Goal: Task Accomplishment & Management: Complete application form

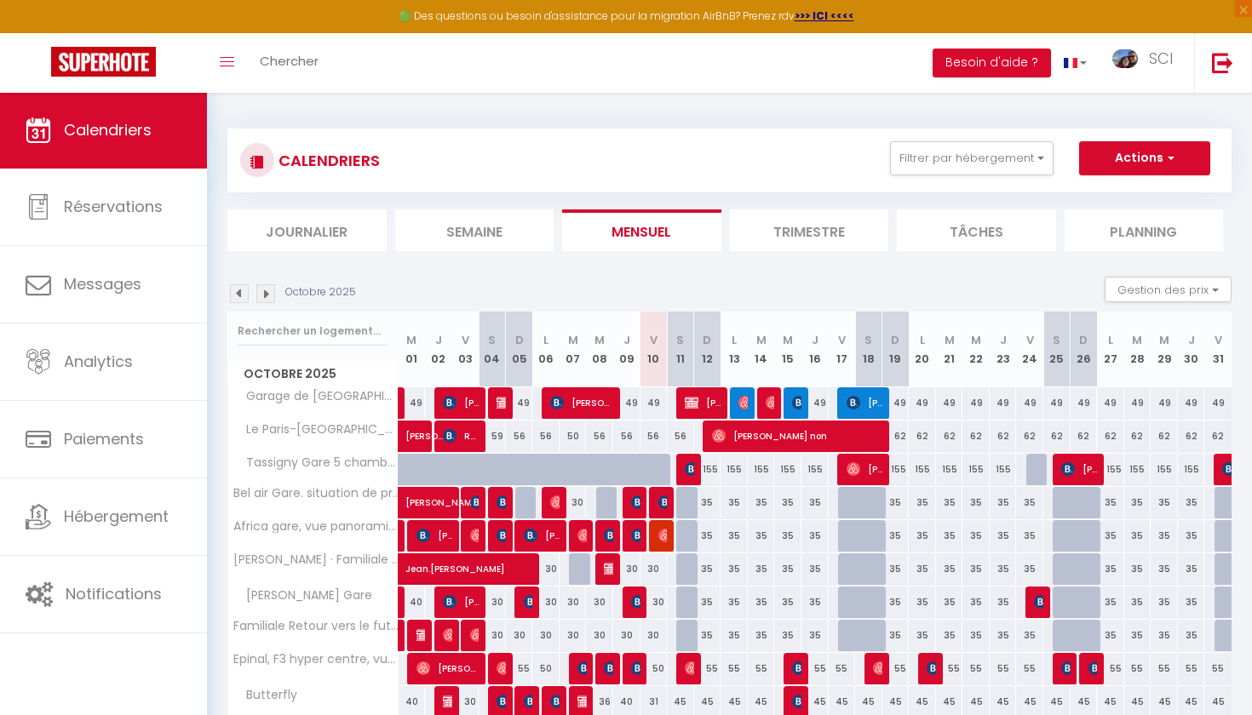
scroll to position [173, 0]
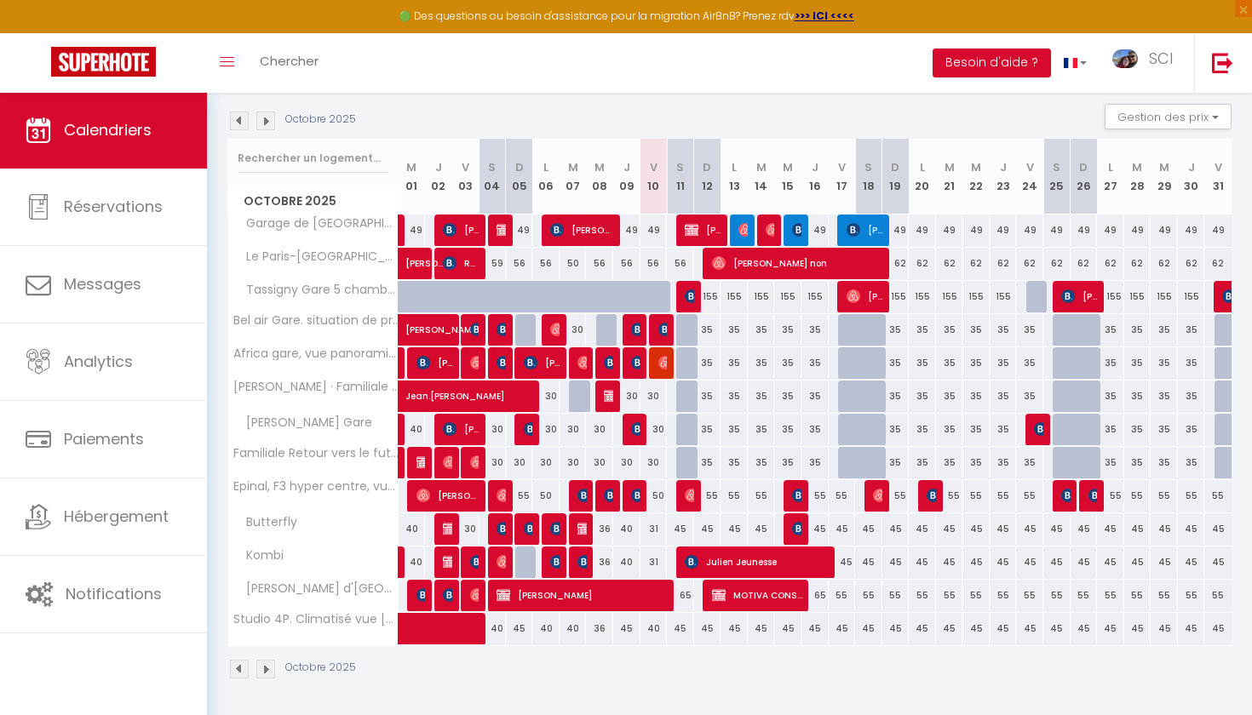
click at [525, 531] on img at bounding box center [531, 529] width 14 height 14
select select "OK"
select select "KO"
select select "1"
select select "0"
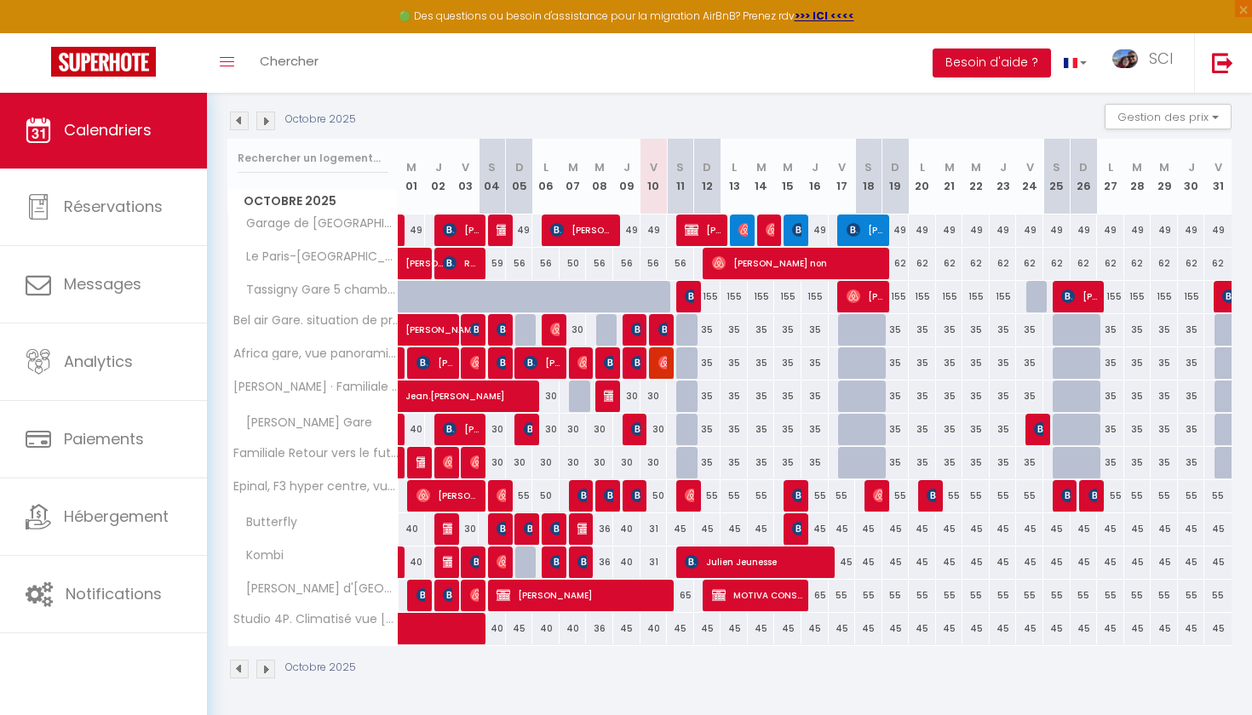
select select "1"
select select
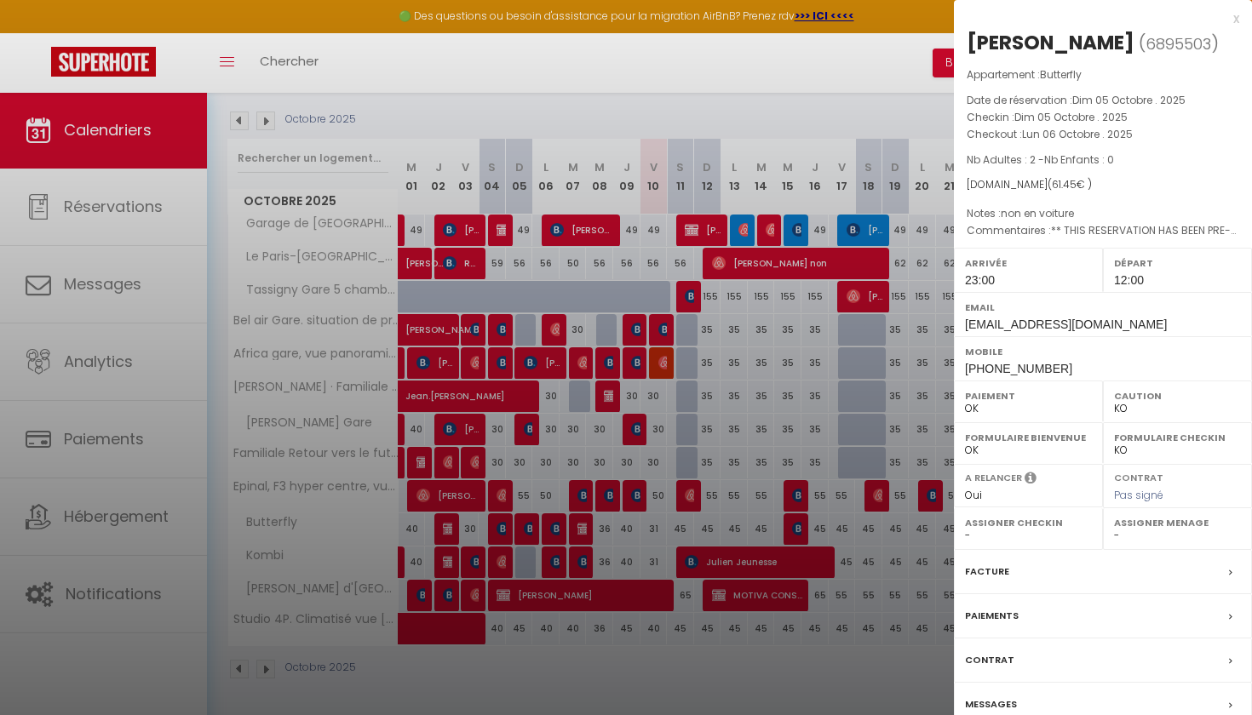
click at [1001, 566] on label "Facture" at bounding box center [987, 572] width 44 height 18
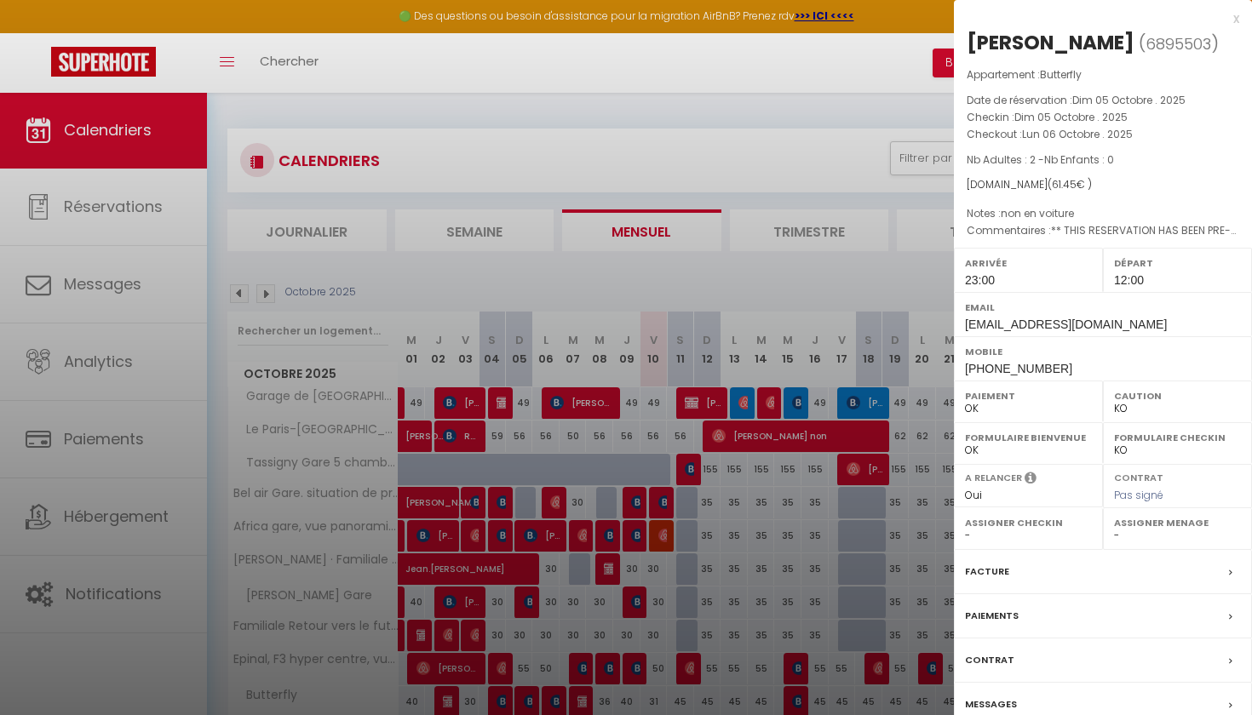
select select
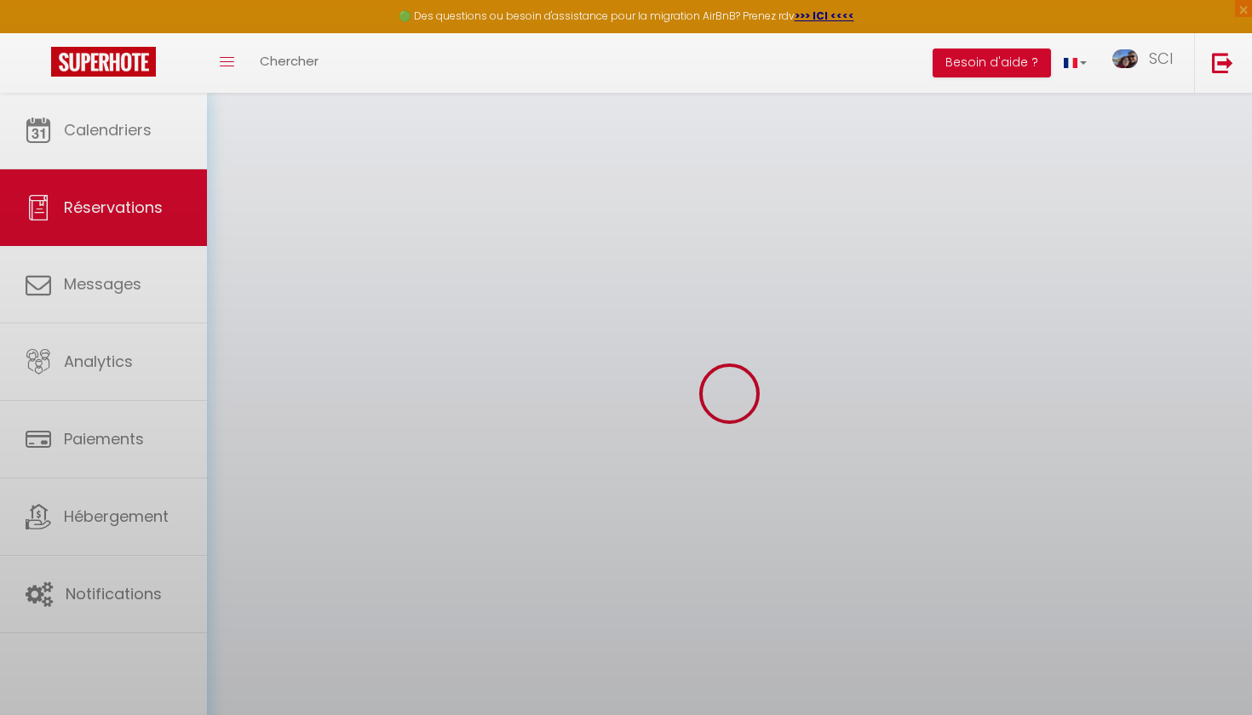
select select
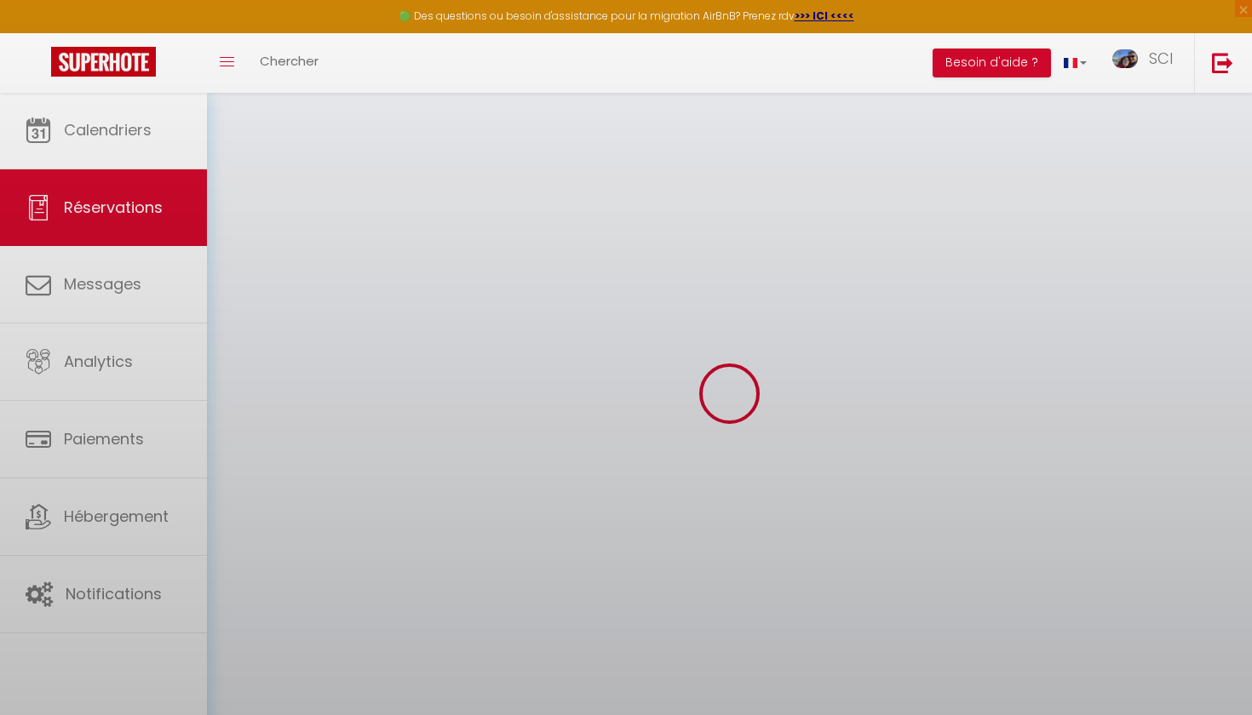
select select
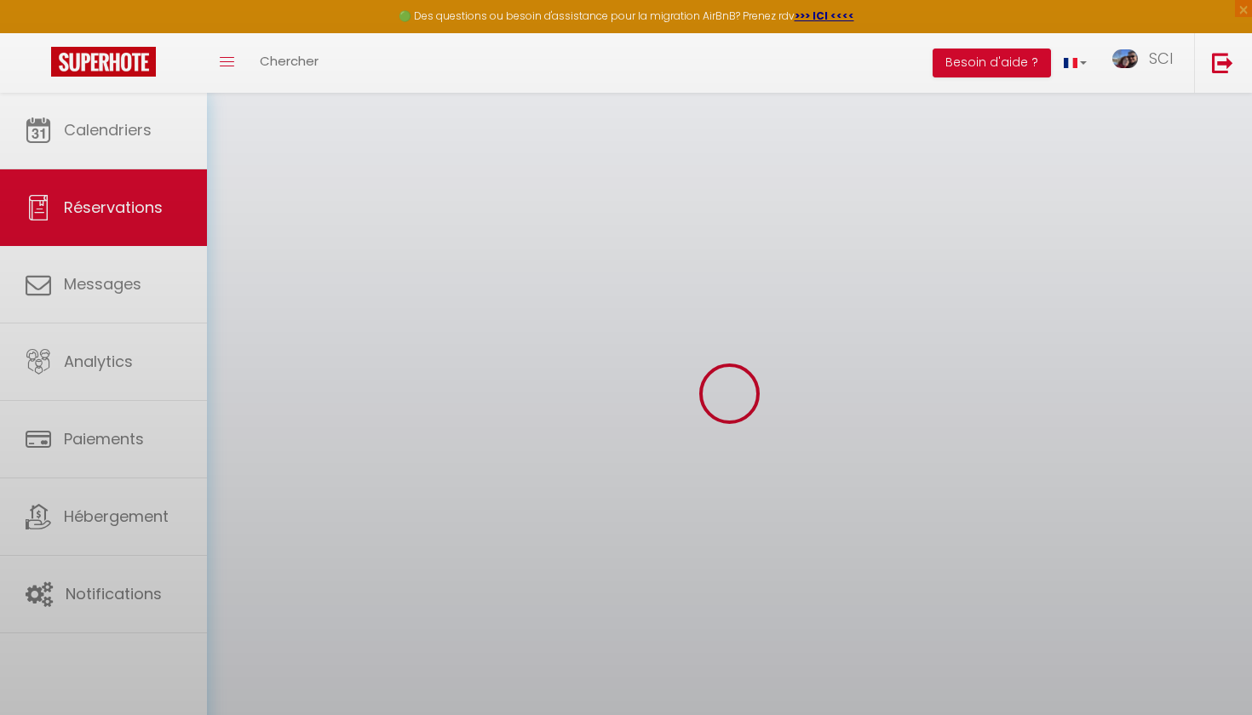
select select
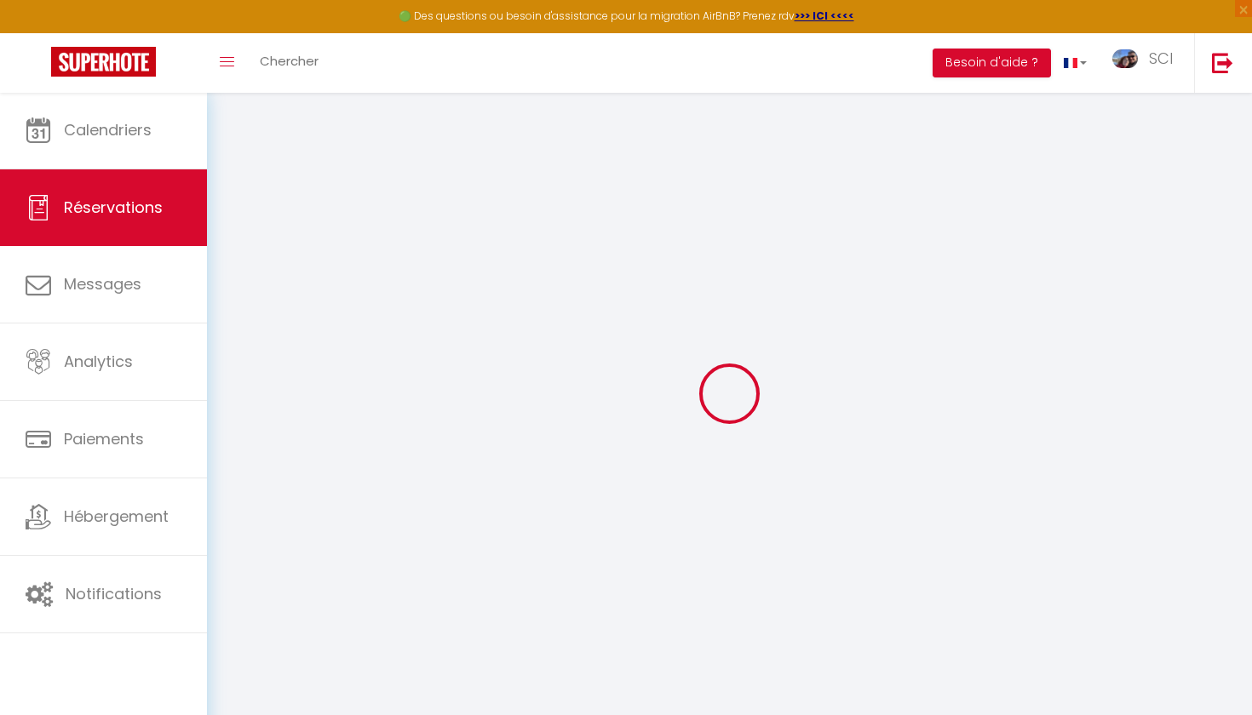
type input "Keevann"
type input "Keeziix"
type input "[EMAIL_ADDRESS][DOMAIN_NAME]"
type input "[PHONE_NUMBER]"
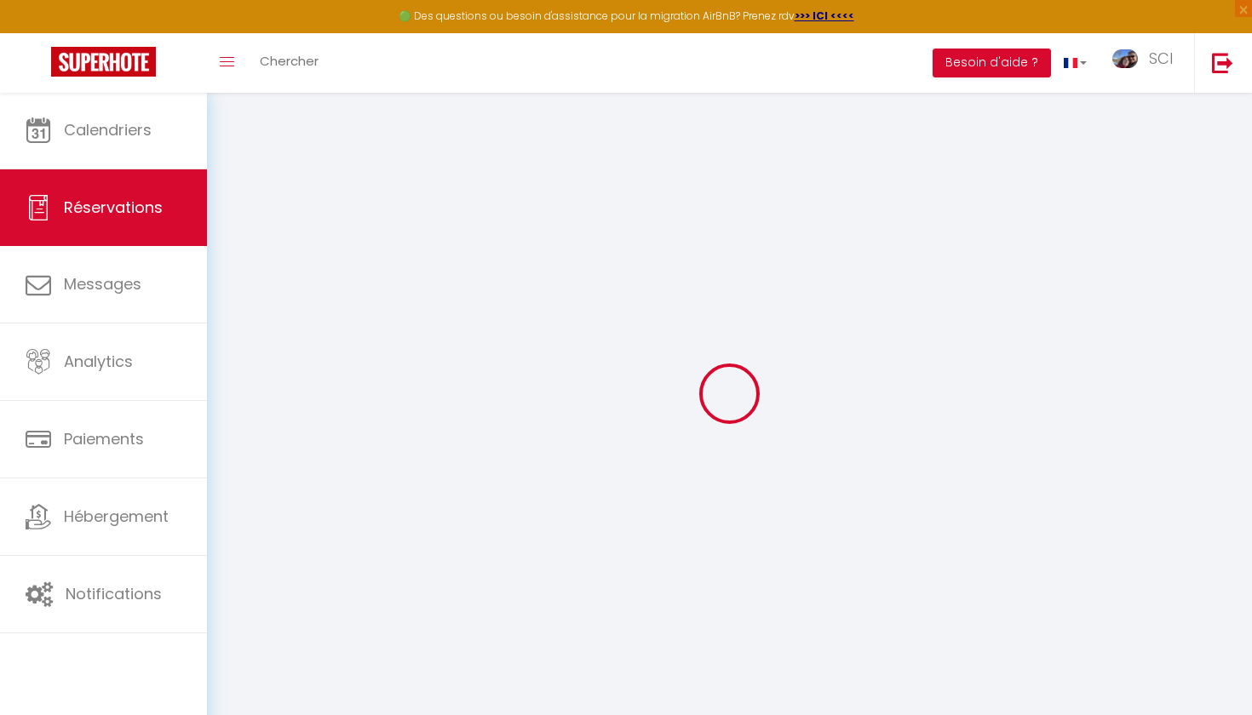
type input "[PHONE_NUMBER]"
type input "."
select select "FR"
type input "8.85"
type input "0.86"
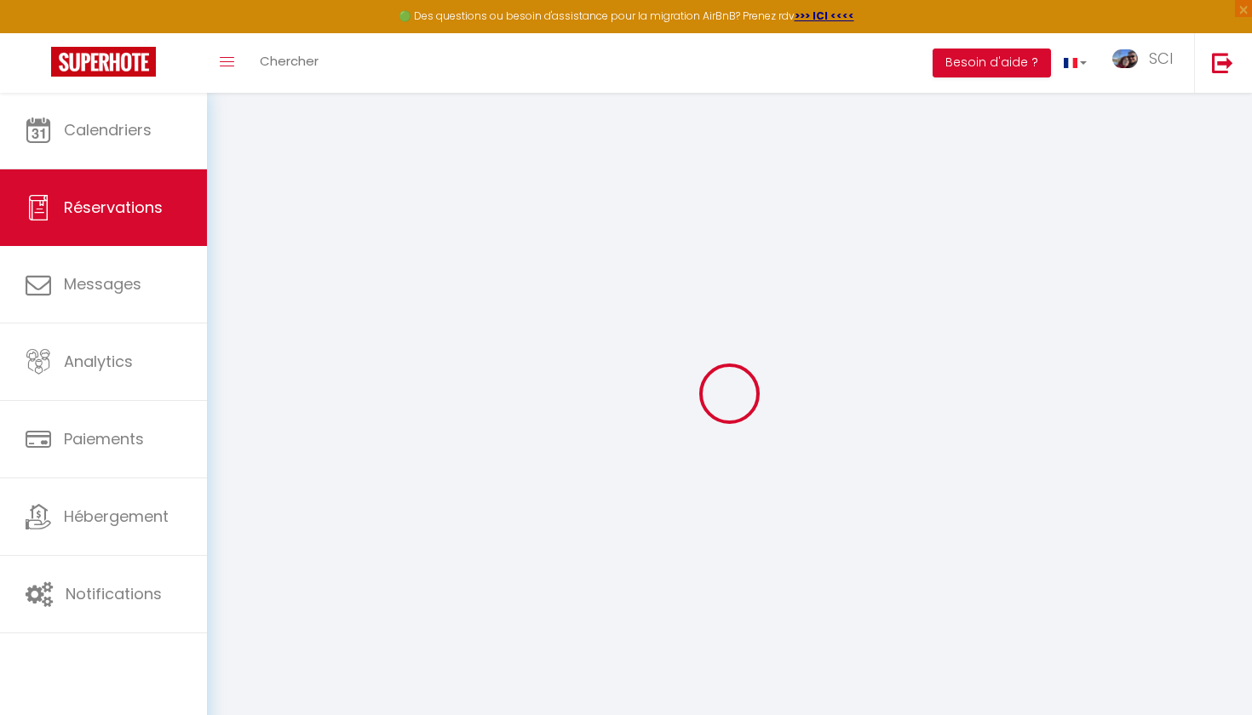
select select "30701"
select select "1"
select select
type input "2"
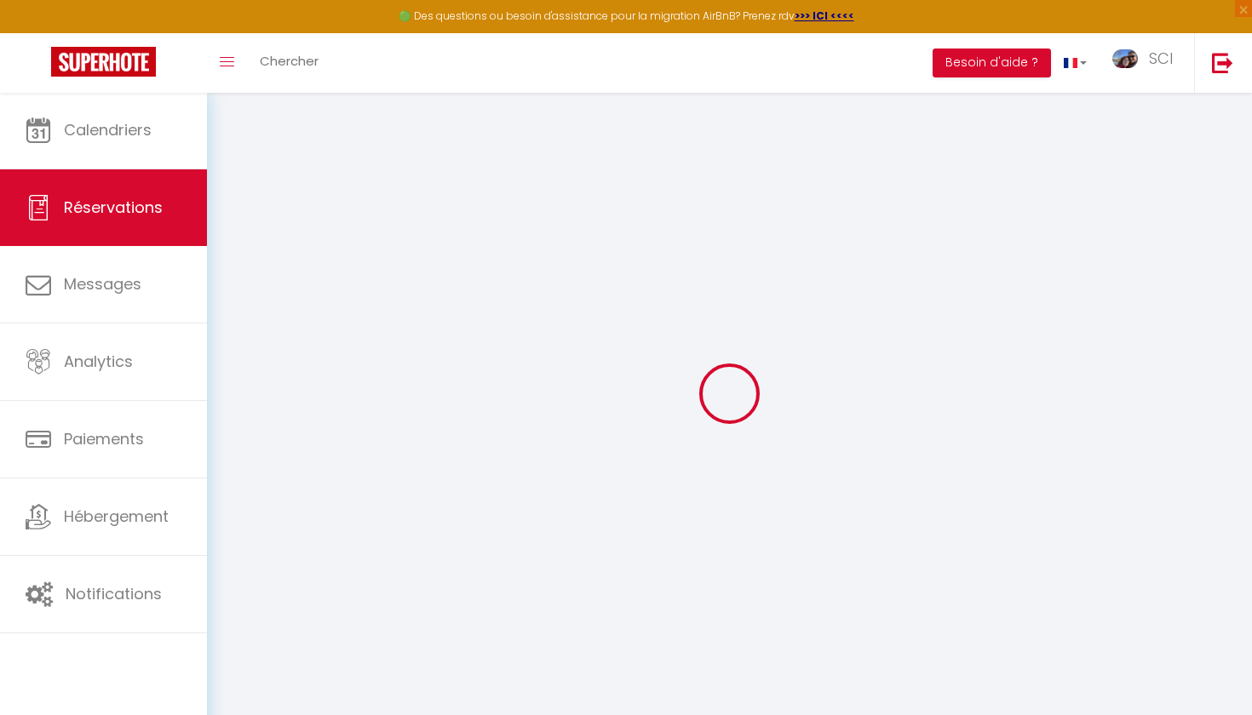
select select "12"
select select
select select "2"
type input "0"
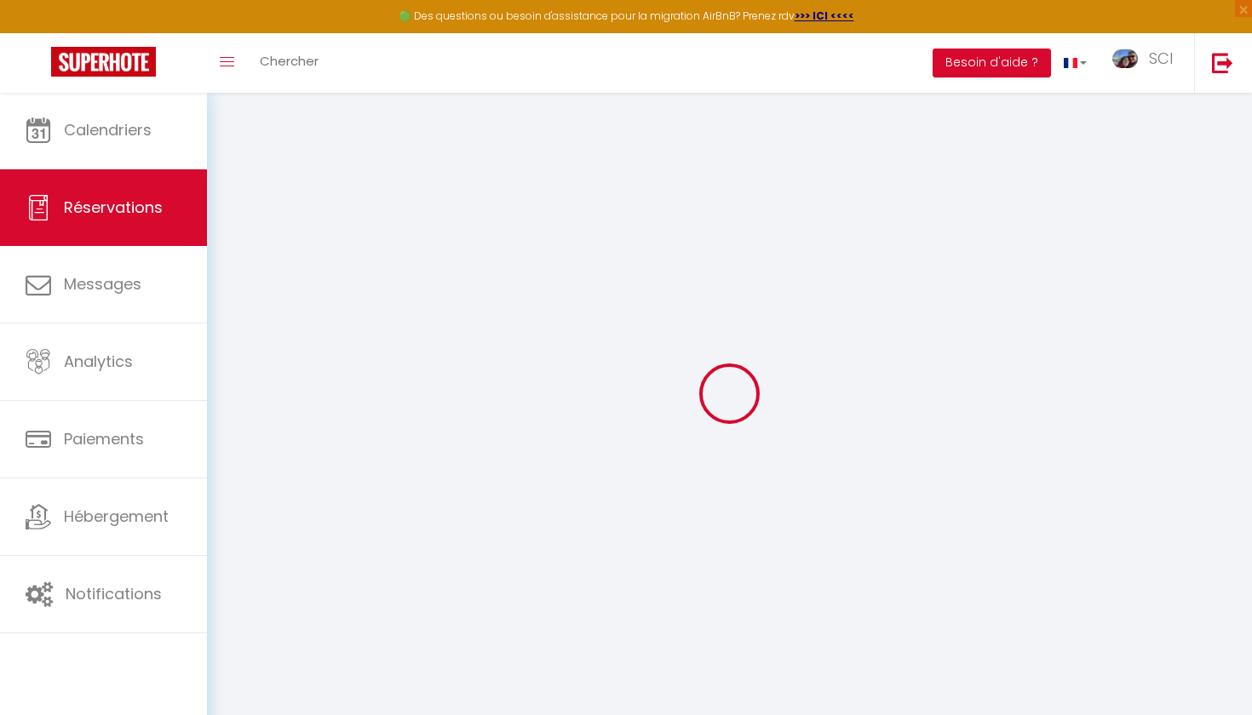
type input "0"
select select
select select "14"
select select
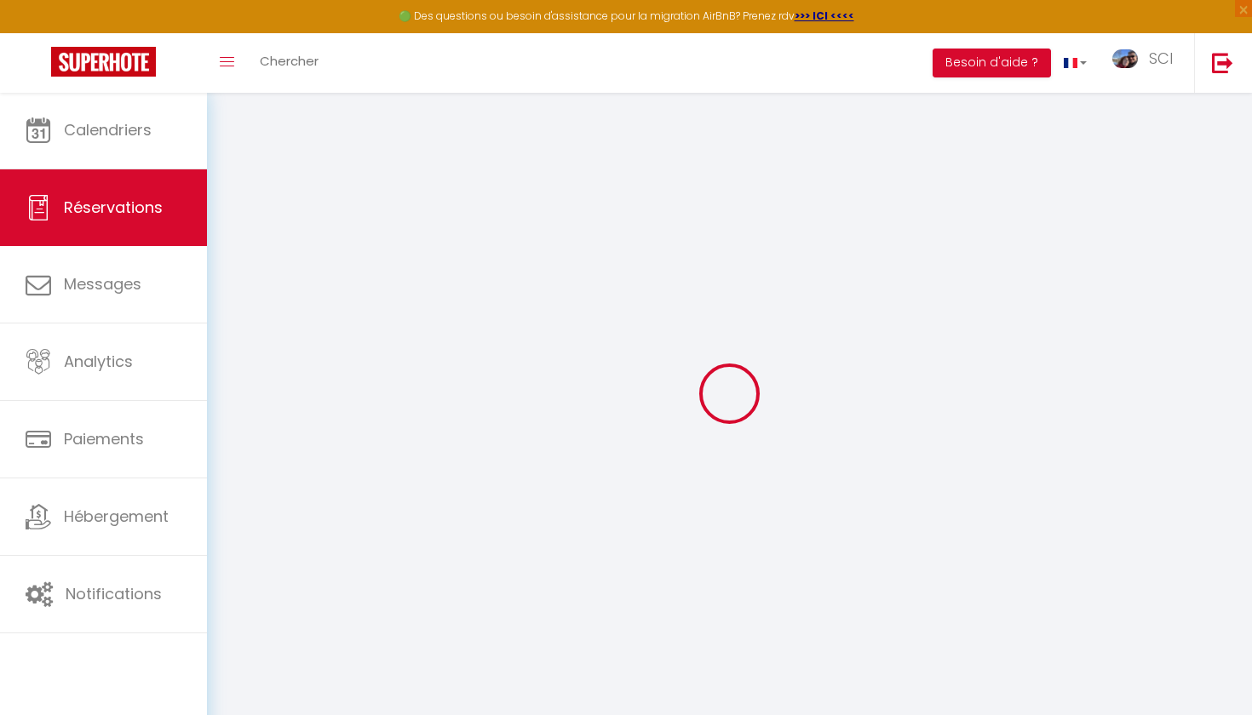
select select
checkbox input "false"
select select
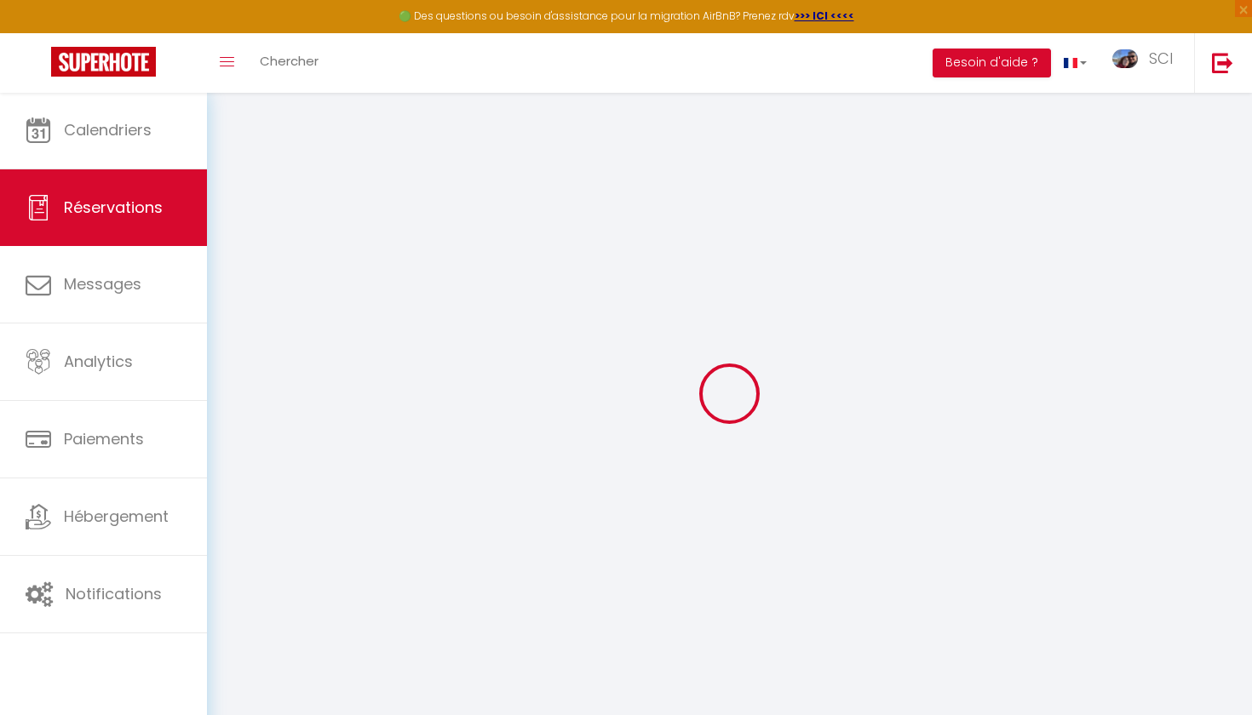
select select
checkbox input "false"
type simples\?0 "** THIS RESERVATION HAS BEEN PRE-PAID ** BOOKING NOTE : Payment charge is EUR 0…"
type \?1 "non en voiture"
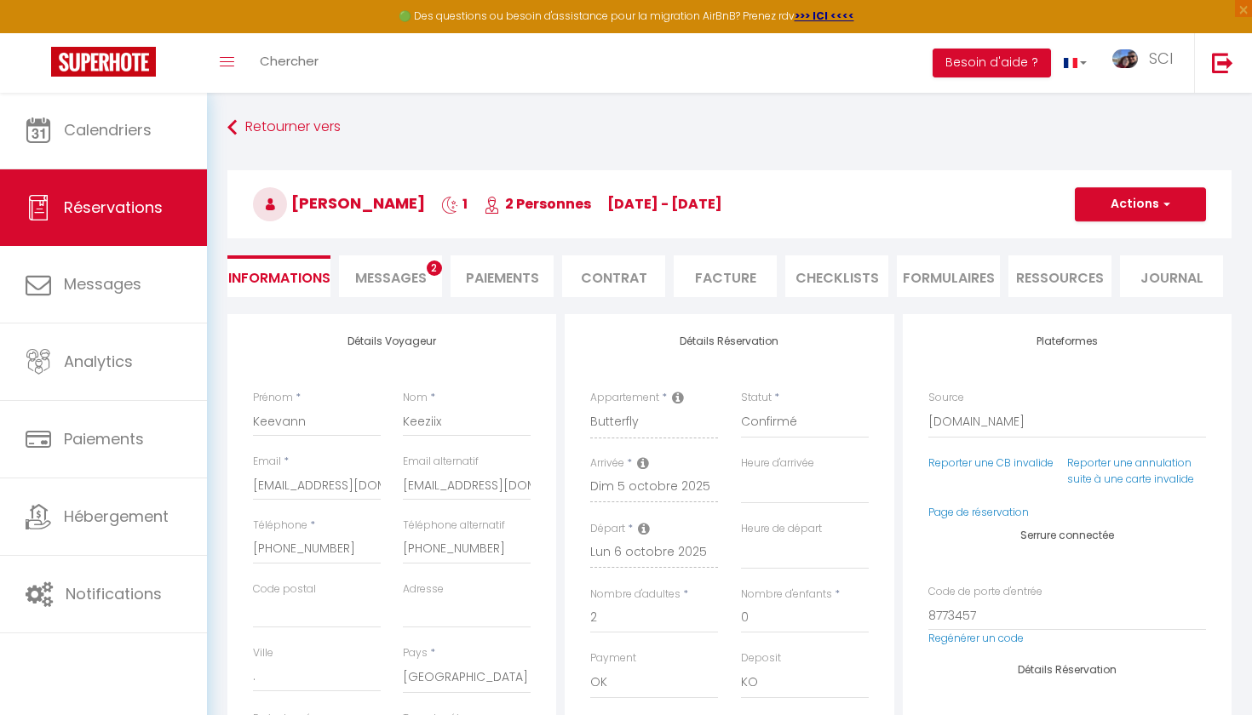
type input "5"
type input "2.45"
select select
select select "23:00"
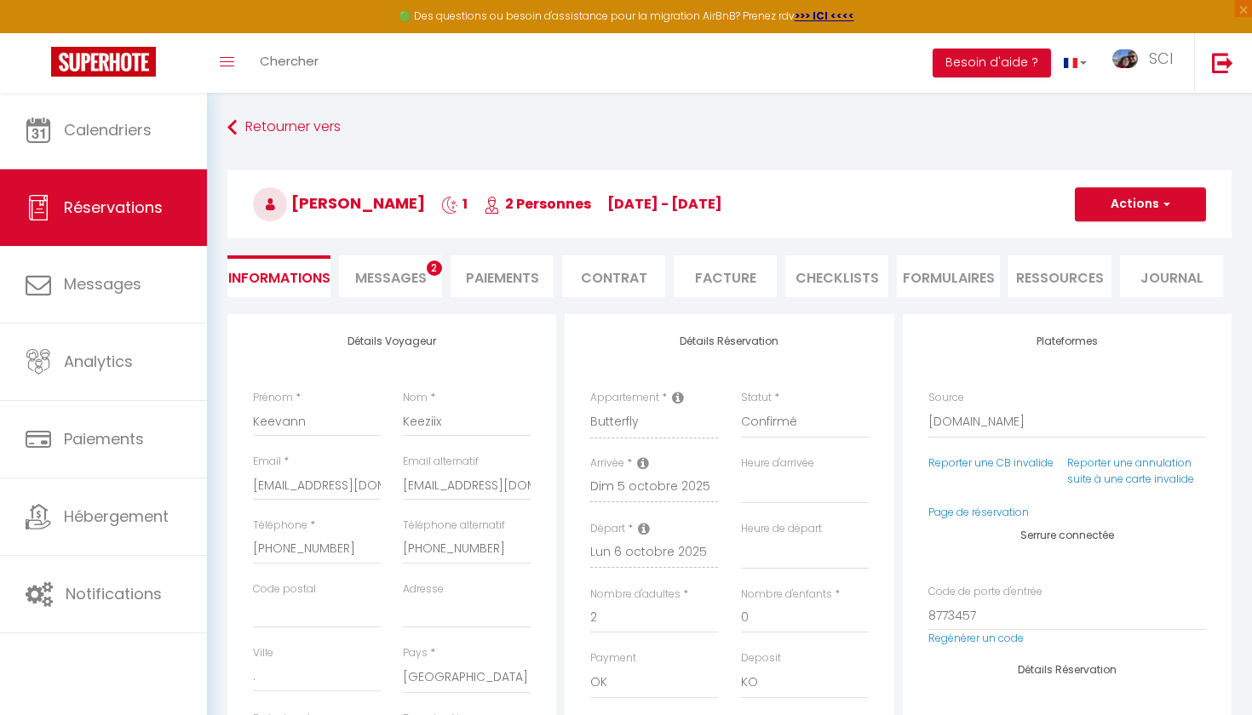
select select "12:00"
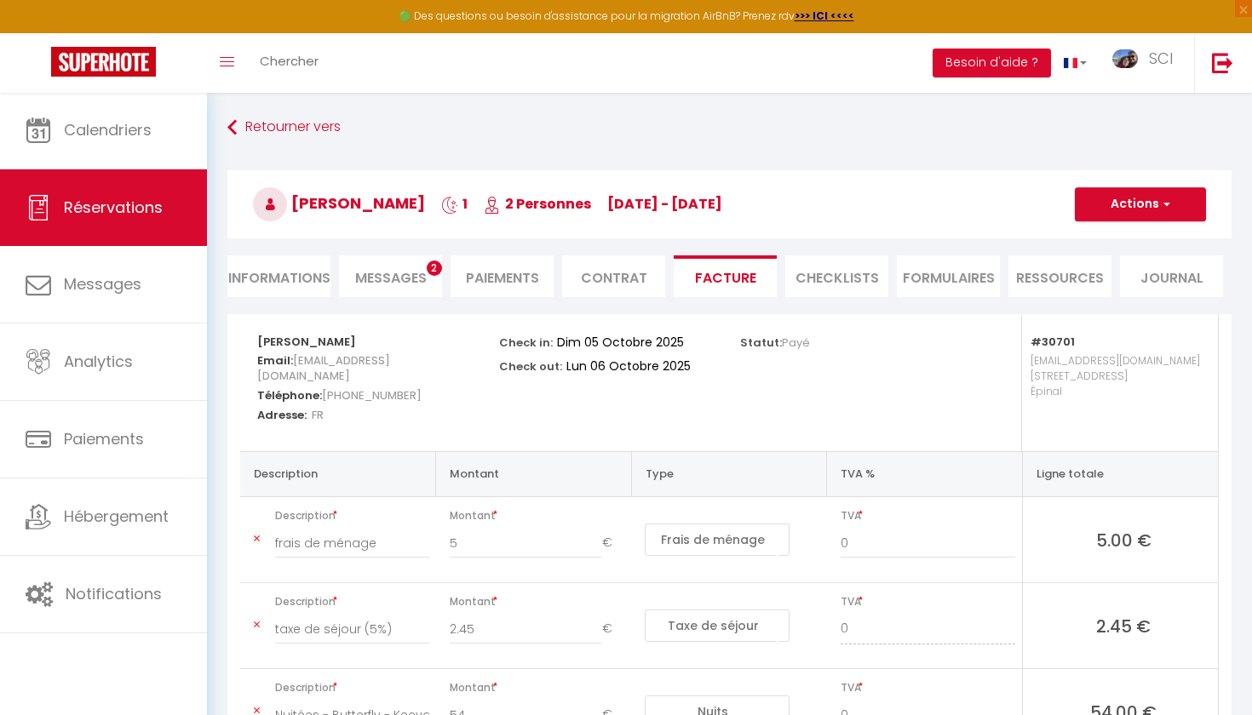
click at [284, 283] on li "Informations" at bounding box center [278, 277] width 103 height 42
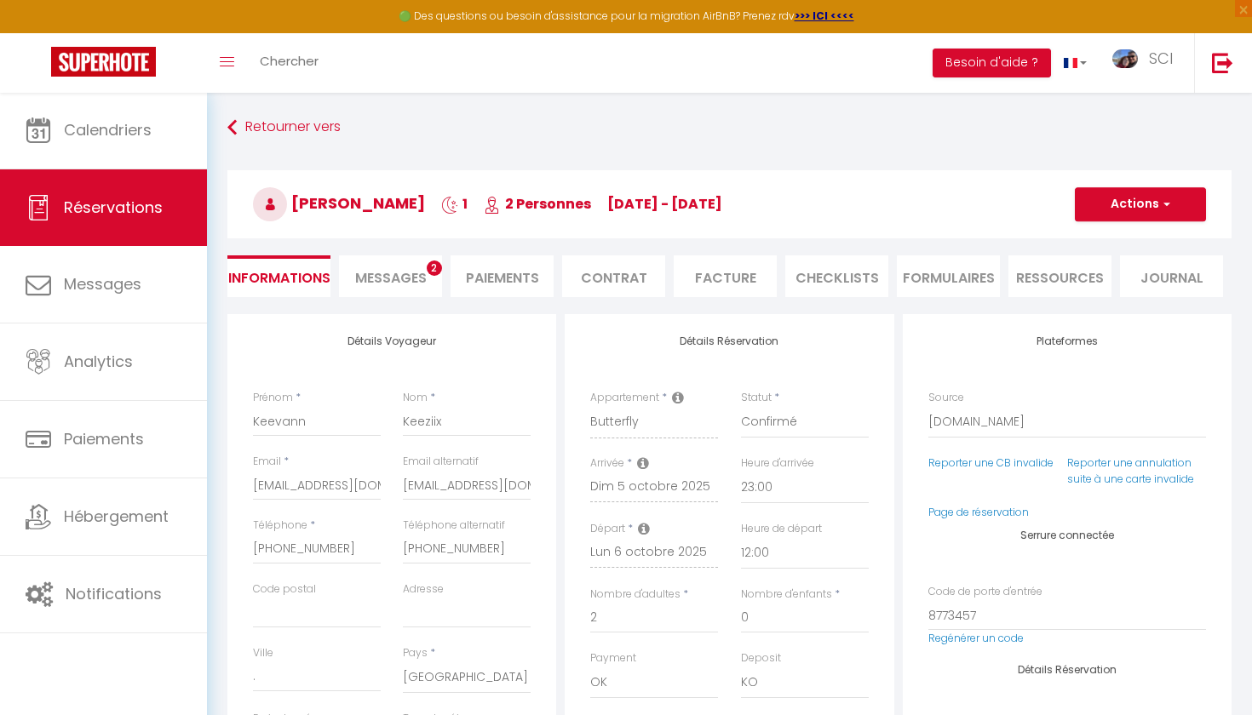
click at [1142, 204] on button "Actions" at bounding box center [1140, 204] width 131 height 34
click at [1126, 349] on div "Plateformes Source Direct [DOMAIN_NAME] [DOMAIN_NAME] Chalet montagne Expedia G…" at bounding box center [1067, 396] width 278 height 120
select select "54"
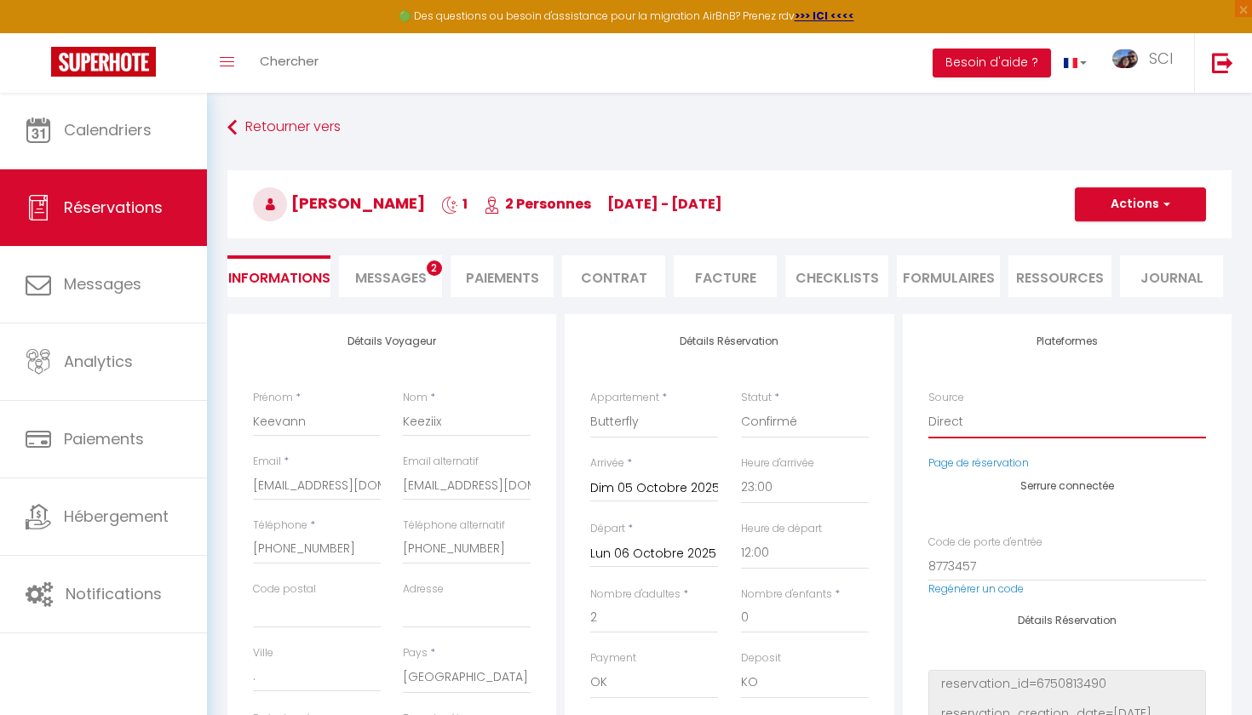
checkbox input "false"
click at [1120, 210] on button "Actions" at bounding box center [1140, 204] width 131 height 34
click at [1113, 265] on link "Dupliquer" at bounding box center [1123, 264] width 135 height 22
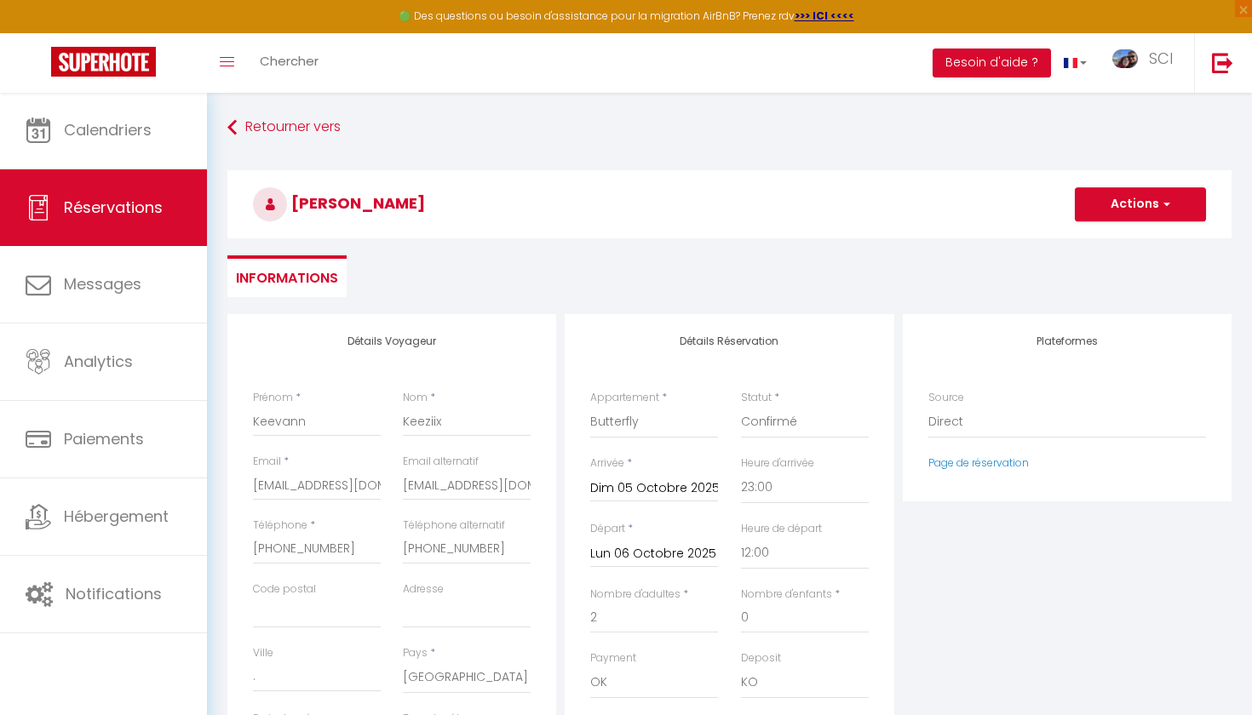
type input "0"
select select
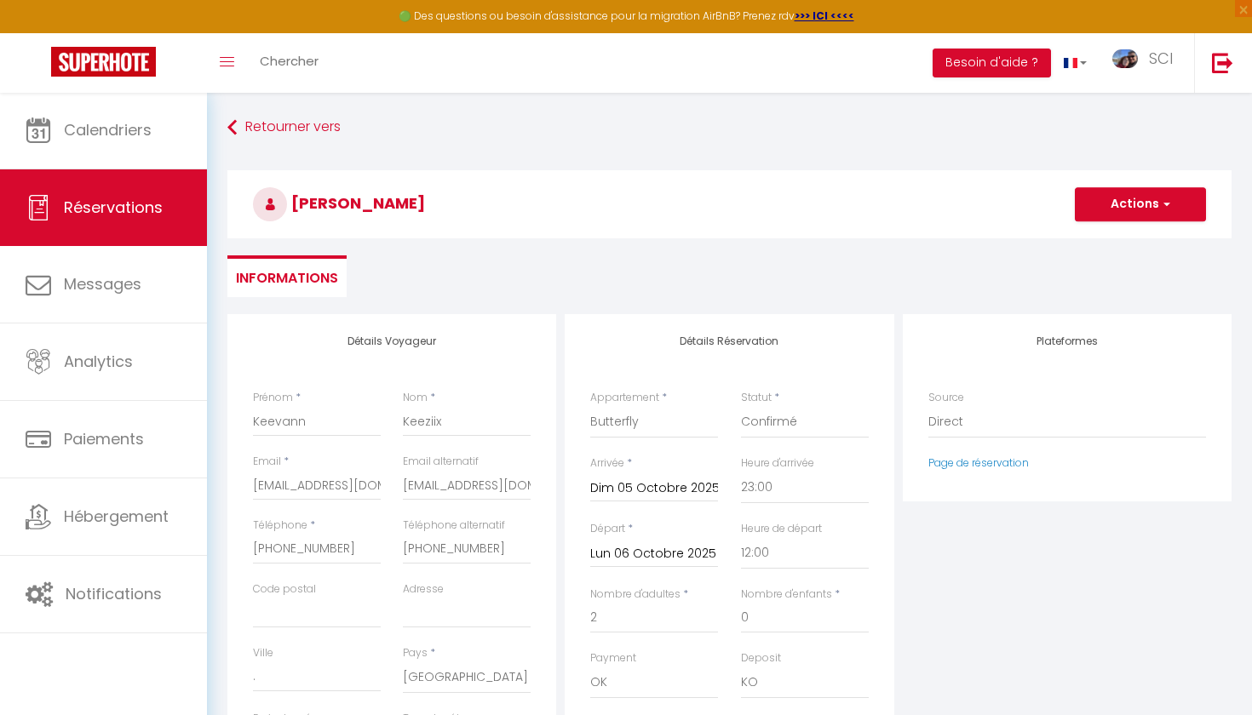
checkbox input "false"
select select "41113"
select select
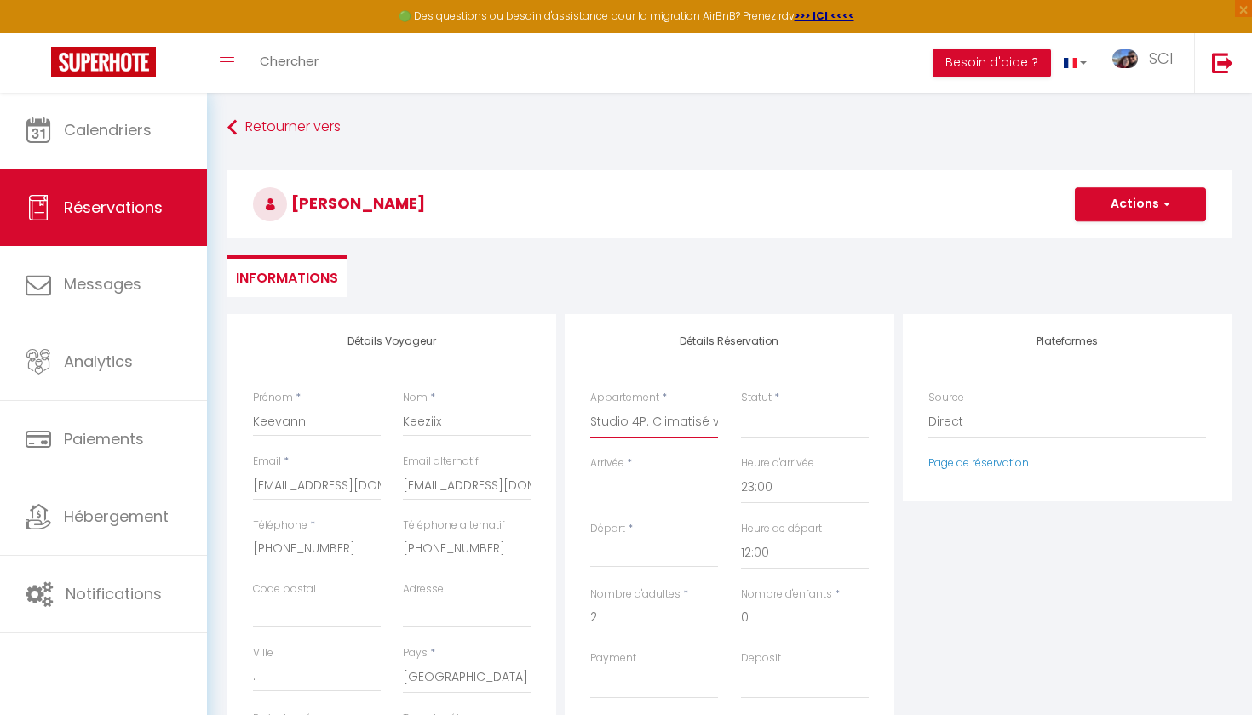
type input "0"
select select
checkbox input "false"
select select
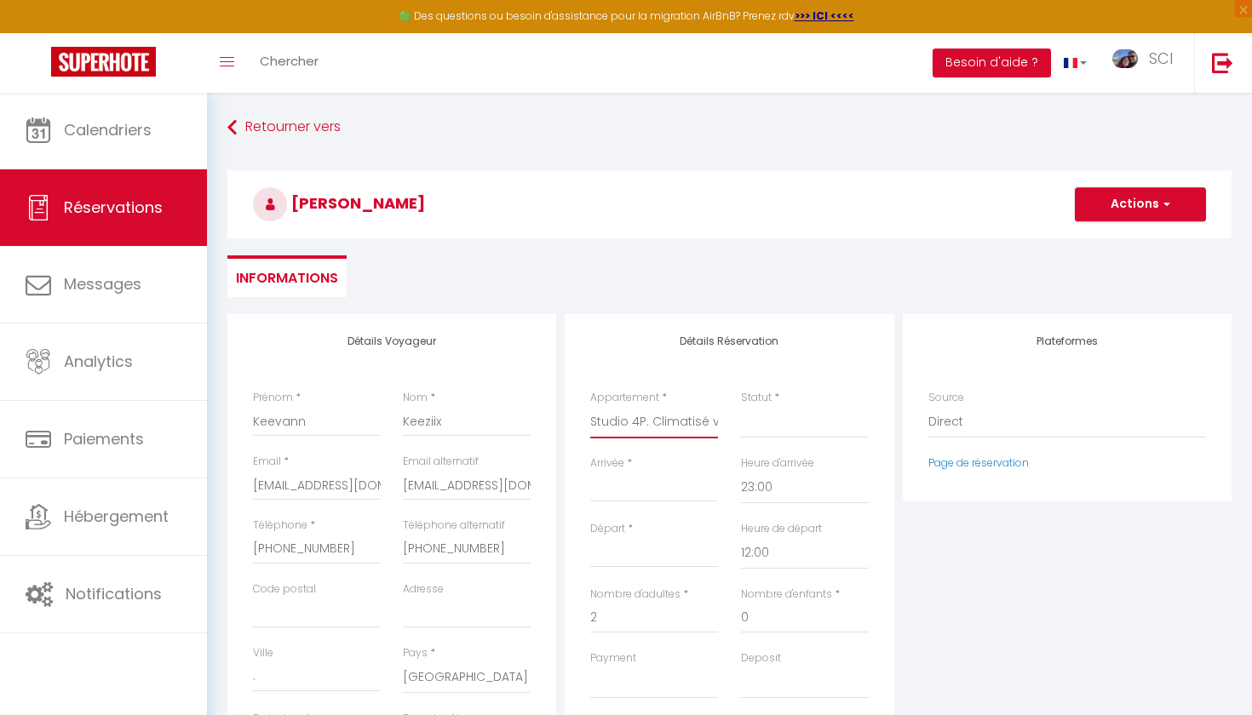
select select
checkbox input "false"
click at [640, 475] on div "< [DATE] > Dim Lun Mar Mer Jeu Ven Sam 1 2 3 4 5 6 7 8 9 10 11 12 13 14 15 16 1…" at bounding box center [654, 487] width 128 height 31
click at [622, 464] on label "Arrivée" at bounding box center [607, 464] width 34 height 16
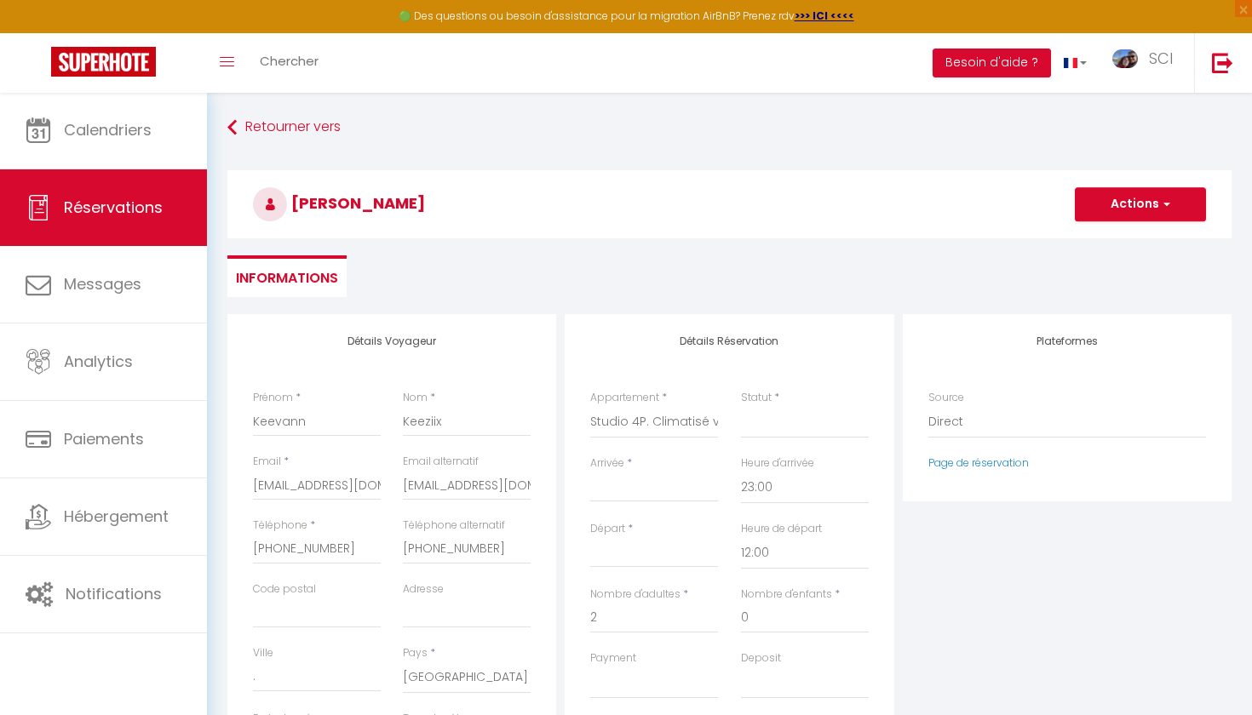
click at [622, 478] on input "Arrivée" at bounding box center [654, 489] width 128 height 22
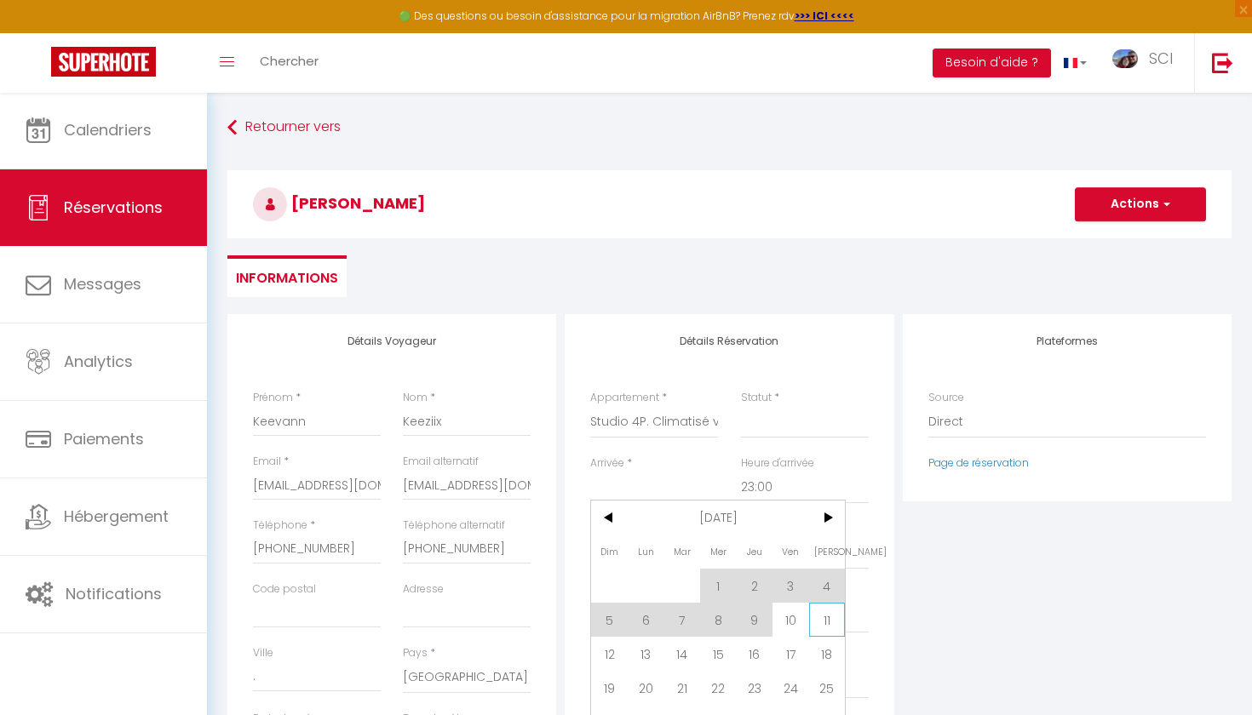
click at [821, 623] on span "11" at bounding box center [827, 620] width 37 height 34
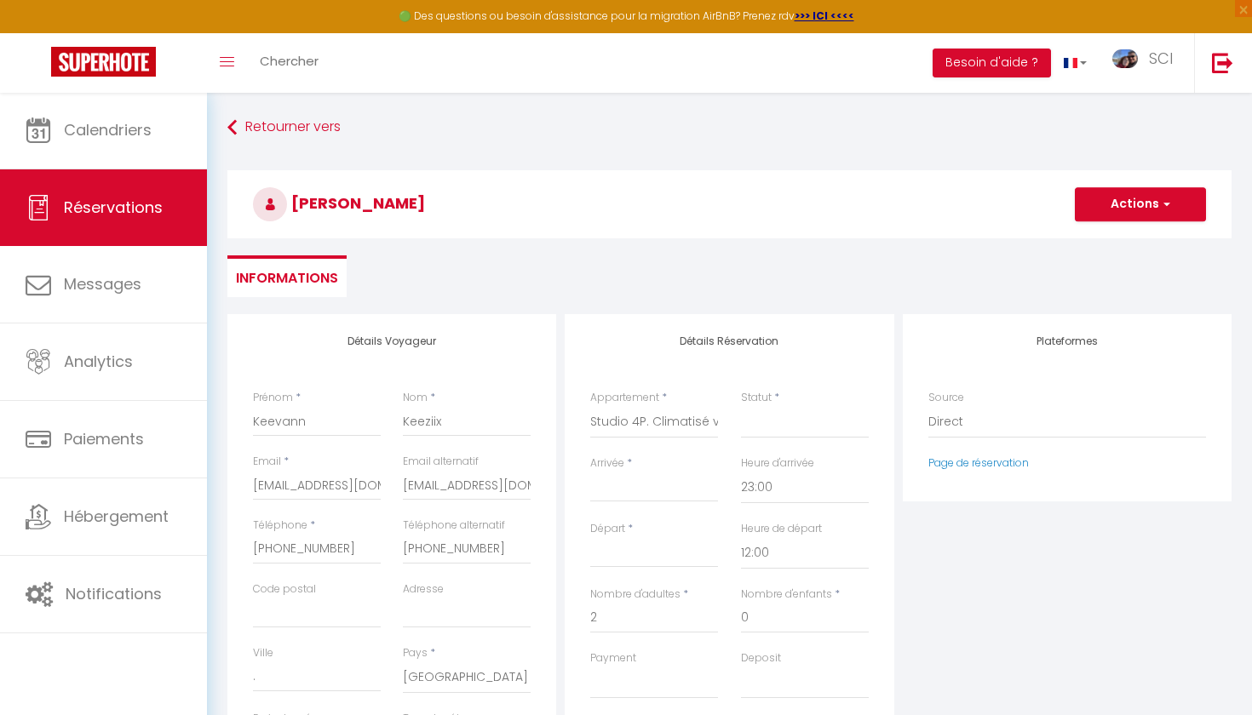
select select
checkbox input "false"
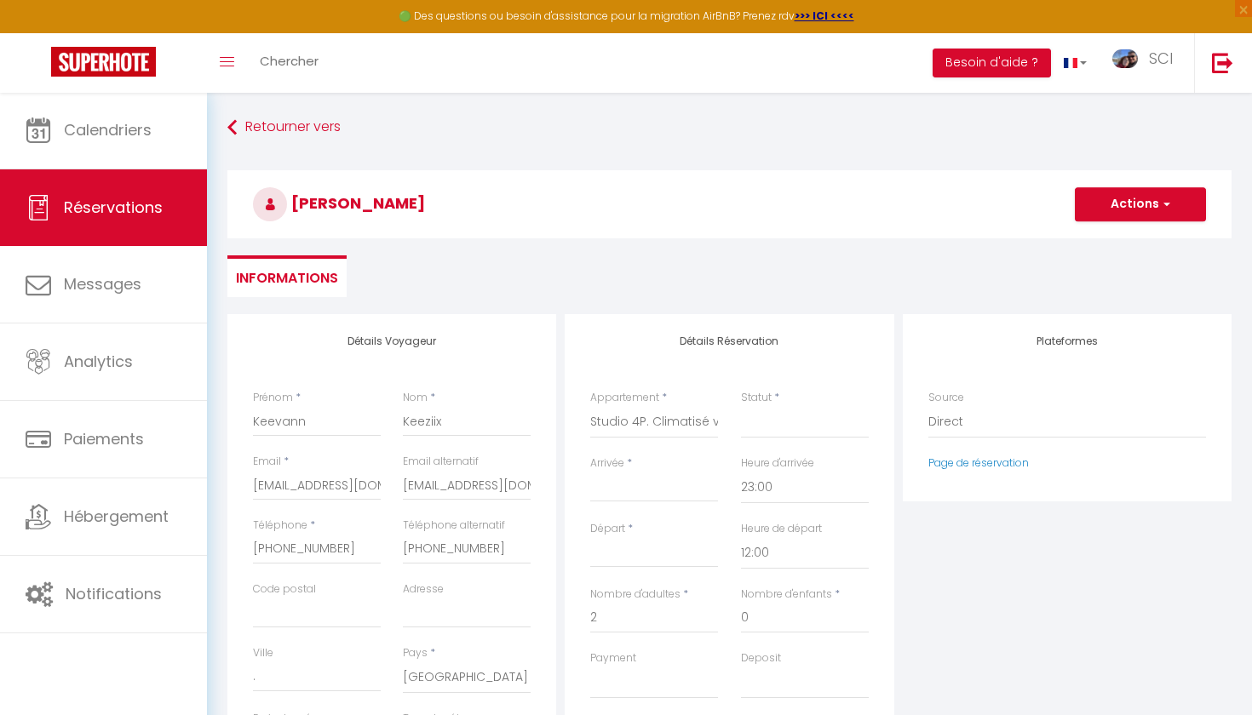
type input "Sam 11 Octobre 2025"
type input "Dim 12 Octobre 2025"
click at [662, 545] on input "Dim 12 Octobre 2025" at bounding box center [654, 554] width 128 height 22
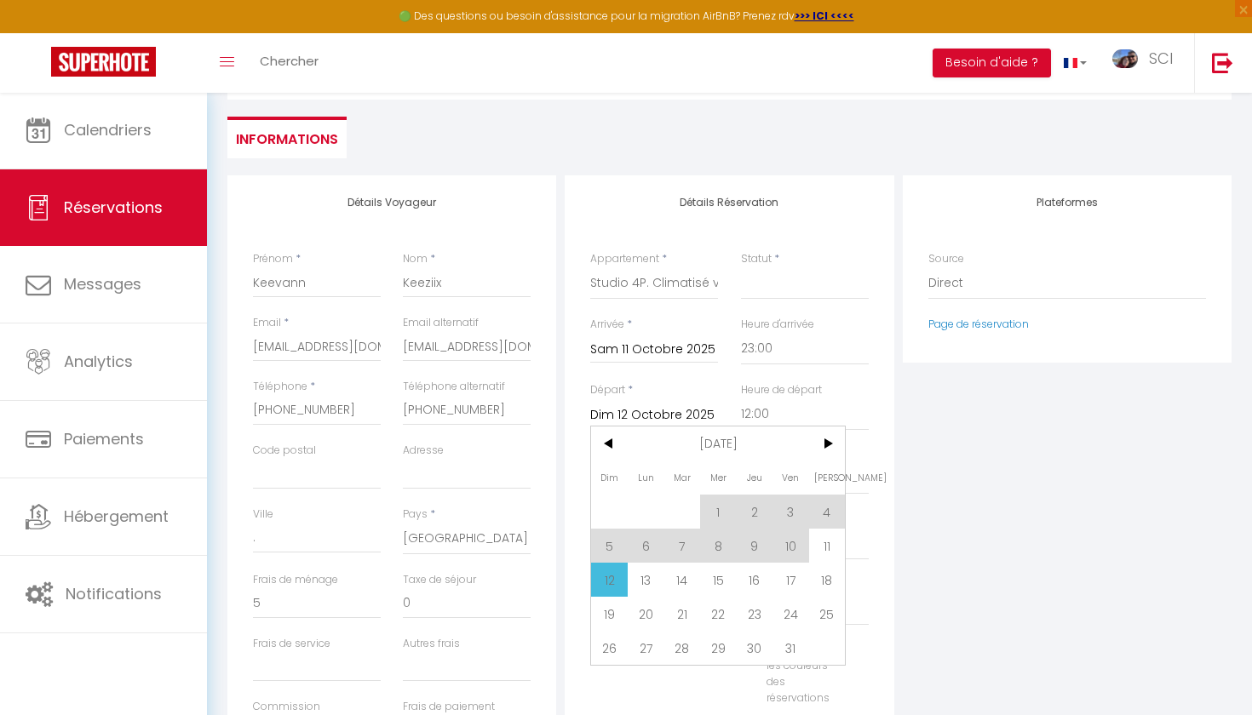
scroll to position [149, 0]
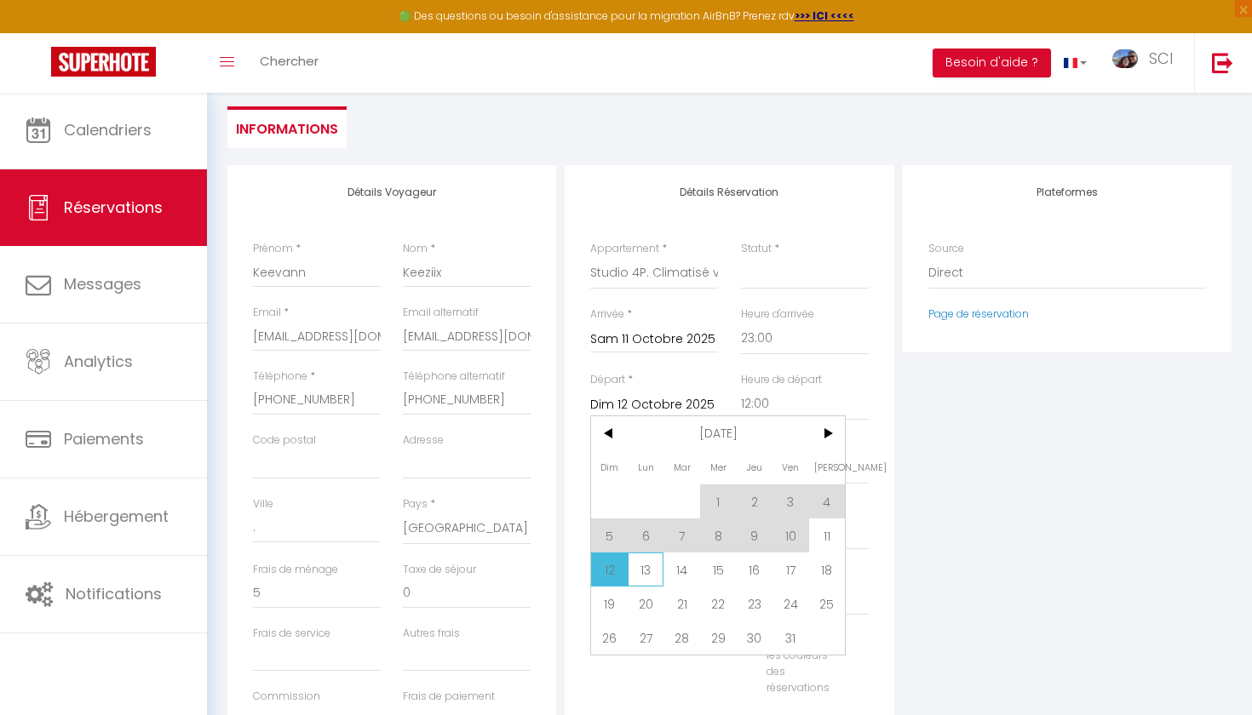
click at [648, 567] on span "13" at bounding box center [646, 570] width 37 height 34
type input "10"
select select
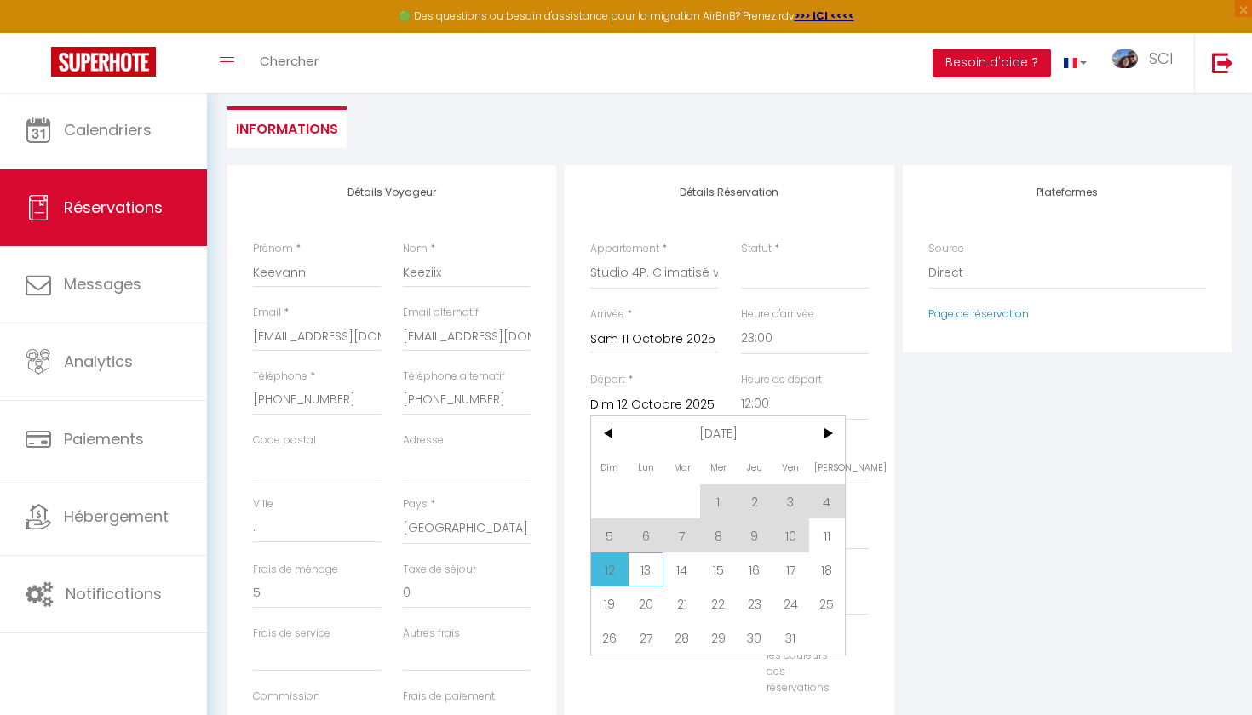
type input "90"
select select
checkbox input "false"
type input "Lun 13 Octobre 2025"
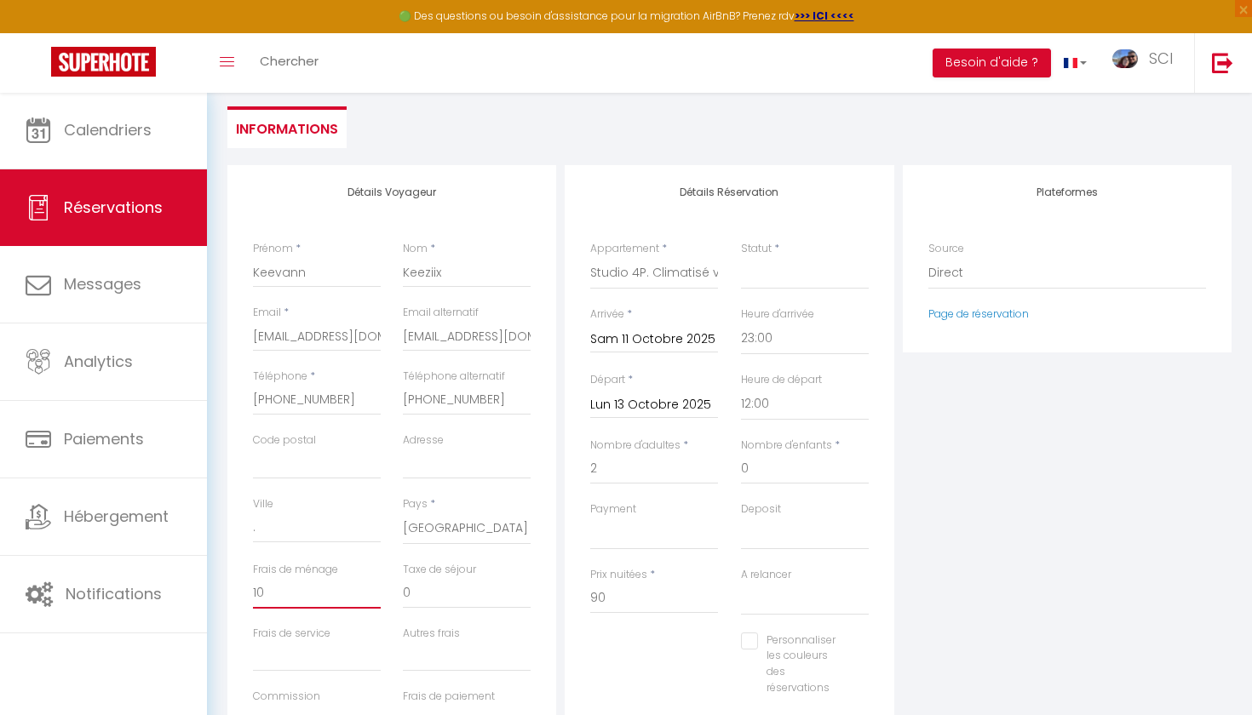
click at [310, 591] on input "10" at bounding box center [317, 593] width 128 height 31
type input "1"
select select
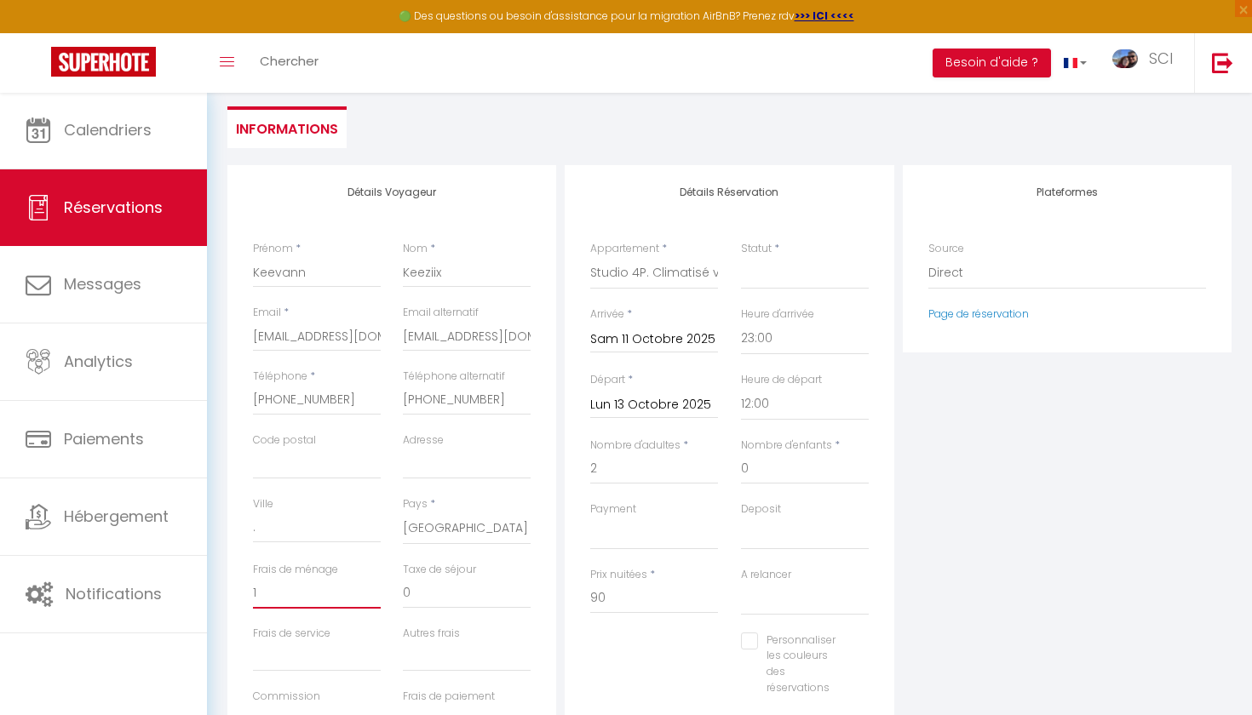
select select
checkbox input "false"
select select
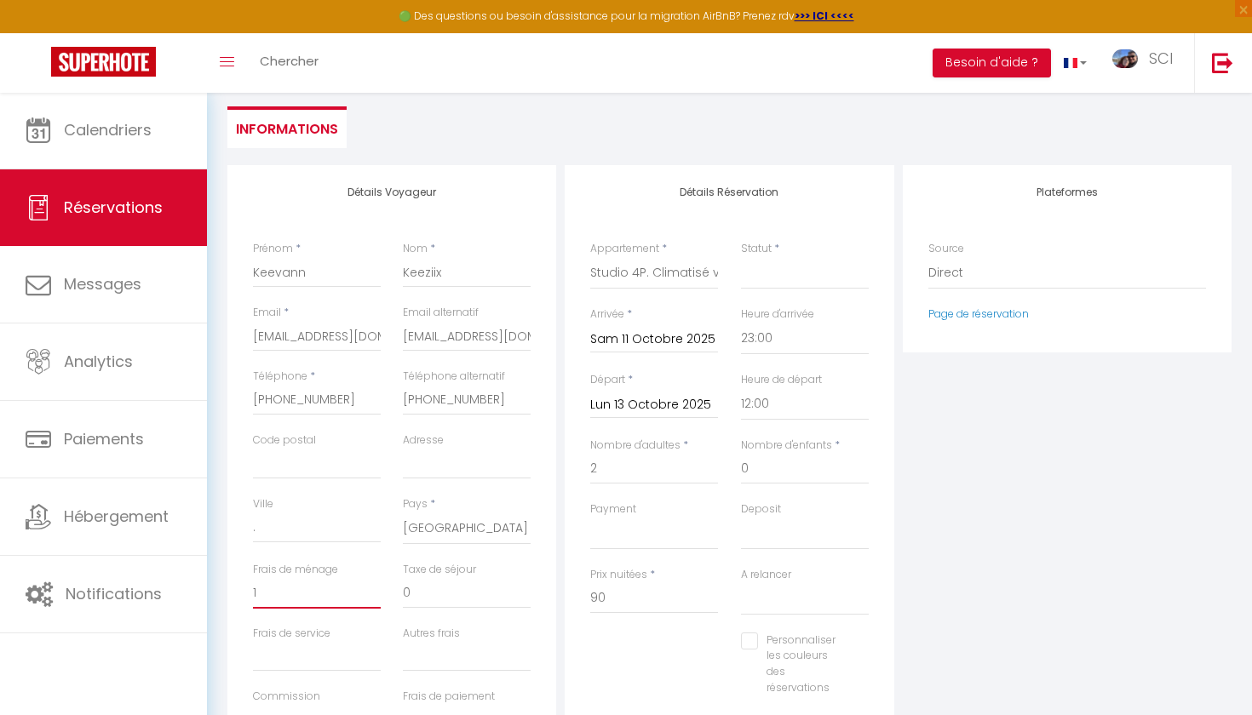
select select
checkbox input "false"
select select "10"
select select
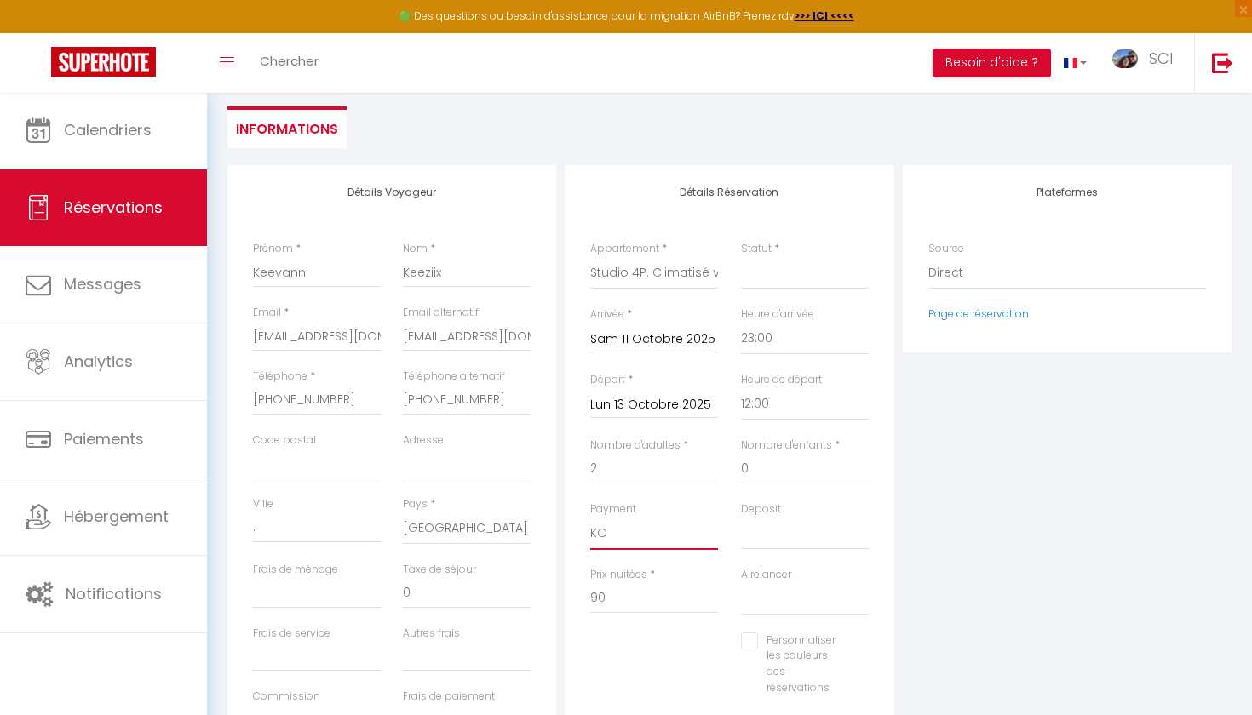
select select
checkbox input "false"
click at [628, 596] on input "90" at bounding box center [654, 598] width 128 height 31
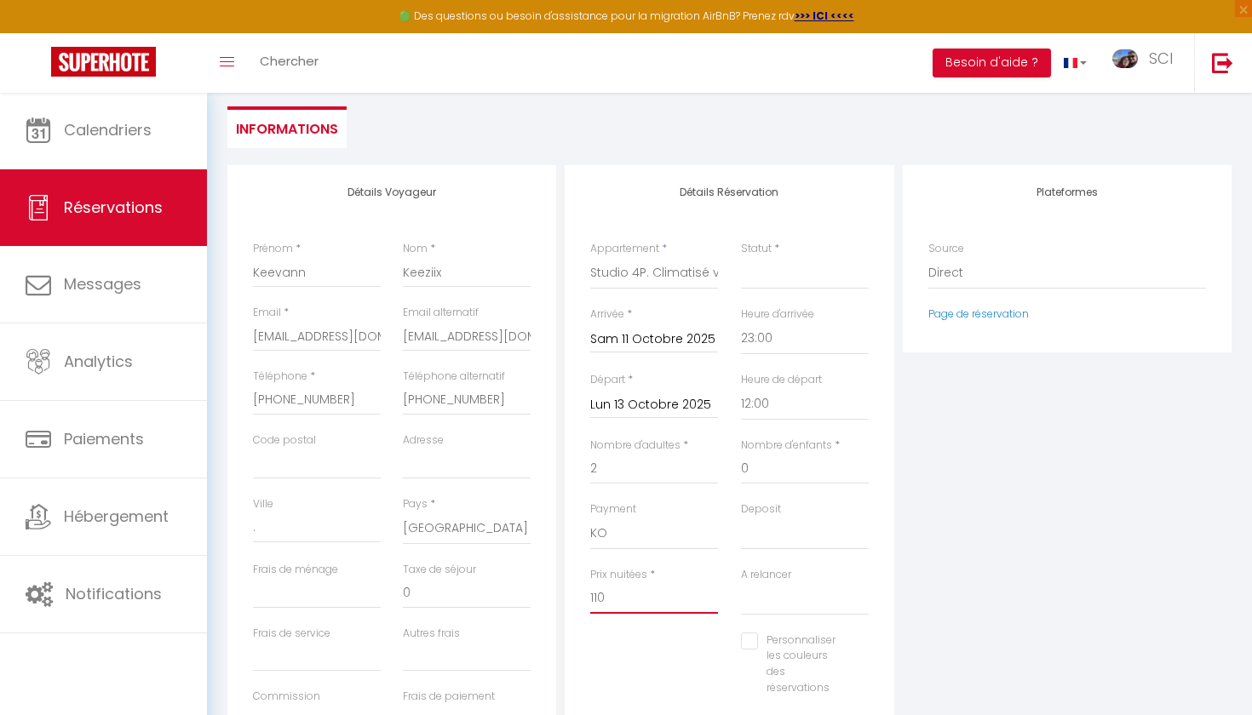
type input "110"
type input "0"
select select
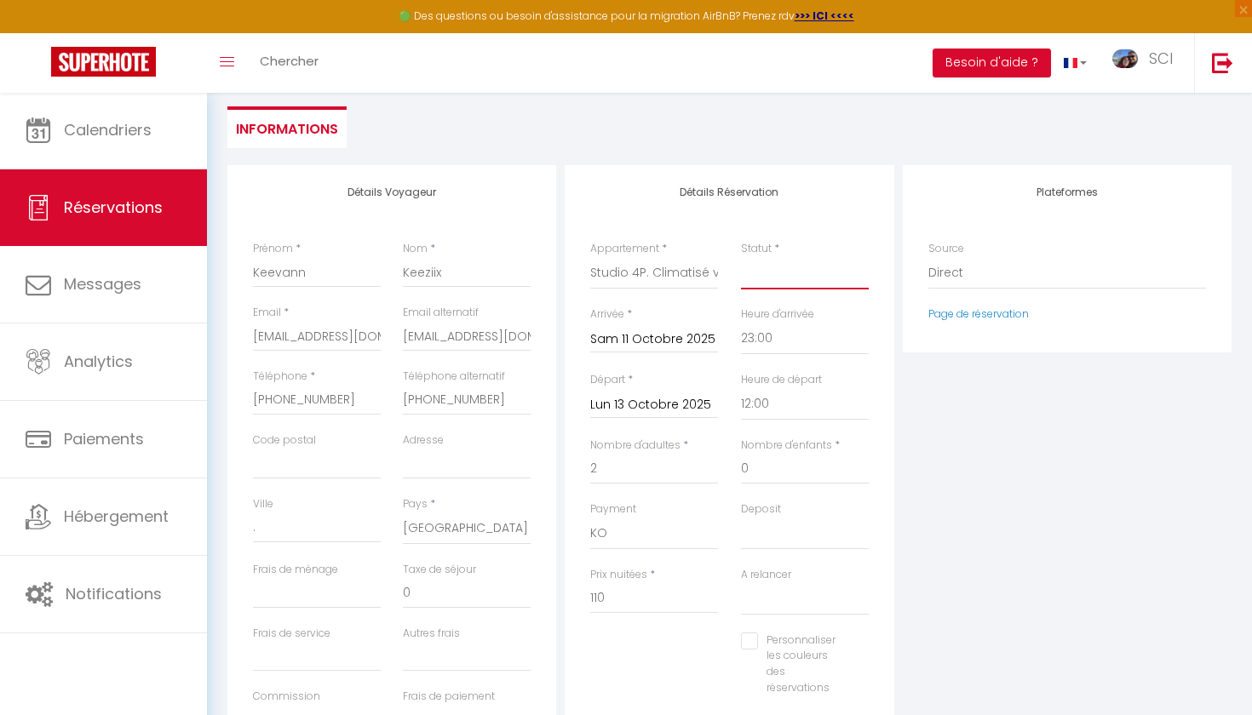
checkbox input "false"
select select "2"
select select
checkbox input "false"
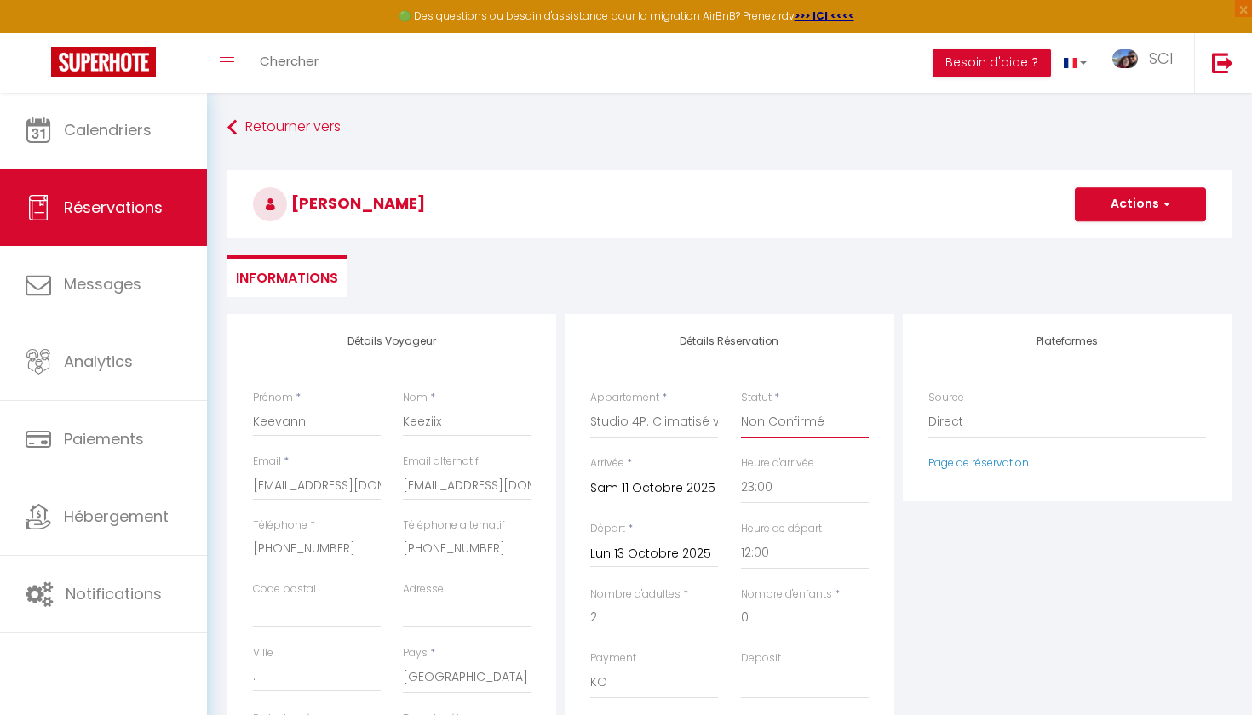
scroll to position [0, 0]
click at [1121, 202] on button "Actions" at bounding box center [1140, 204] width 131 height 34
click at [1100, 241] on link "Enregistrer" at bounding box center [1123, 242] width 135 height 22
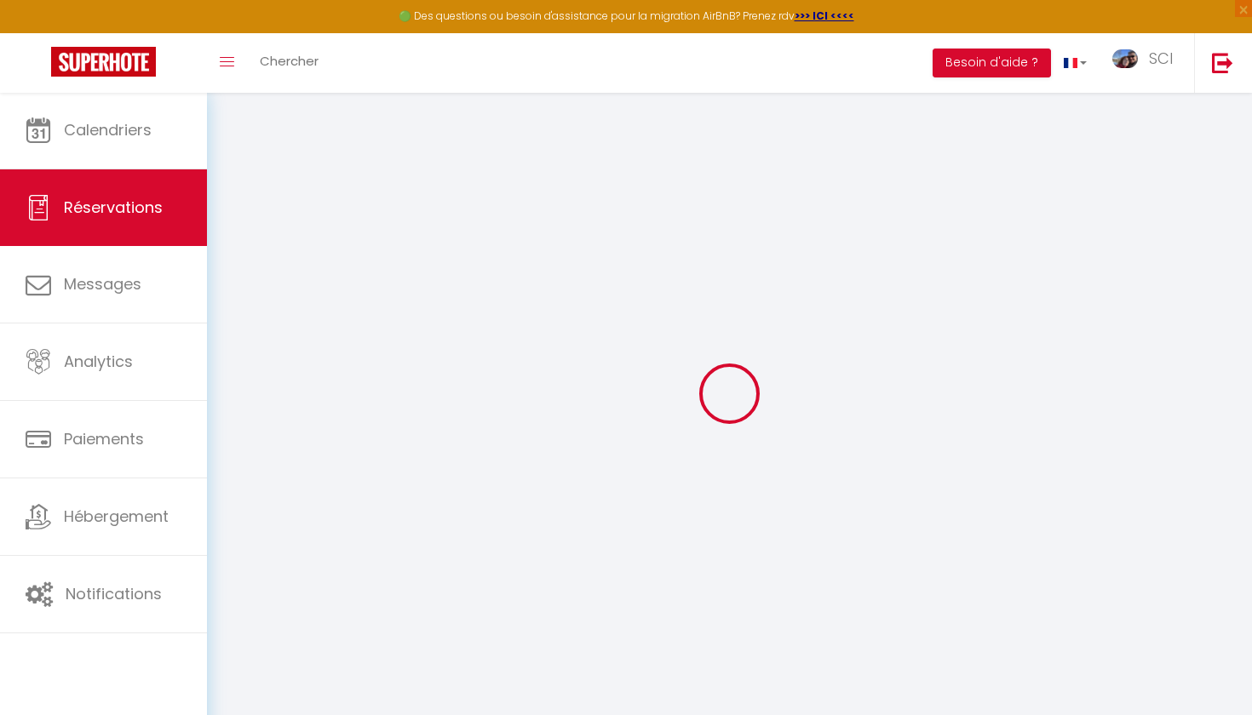
select select "not_cancelled"
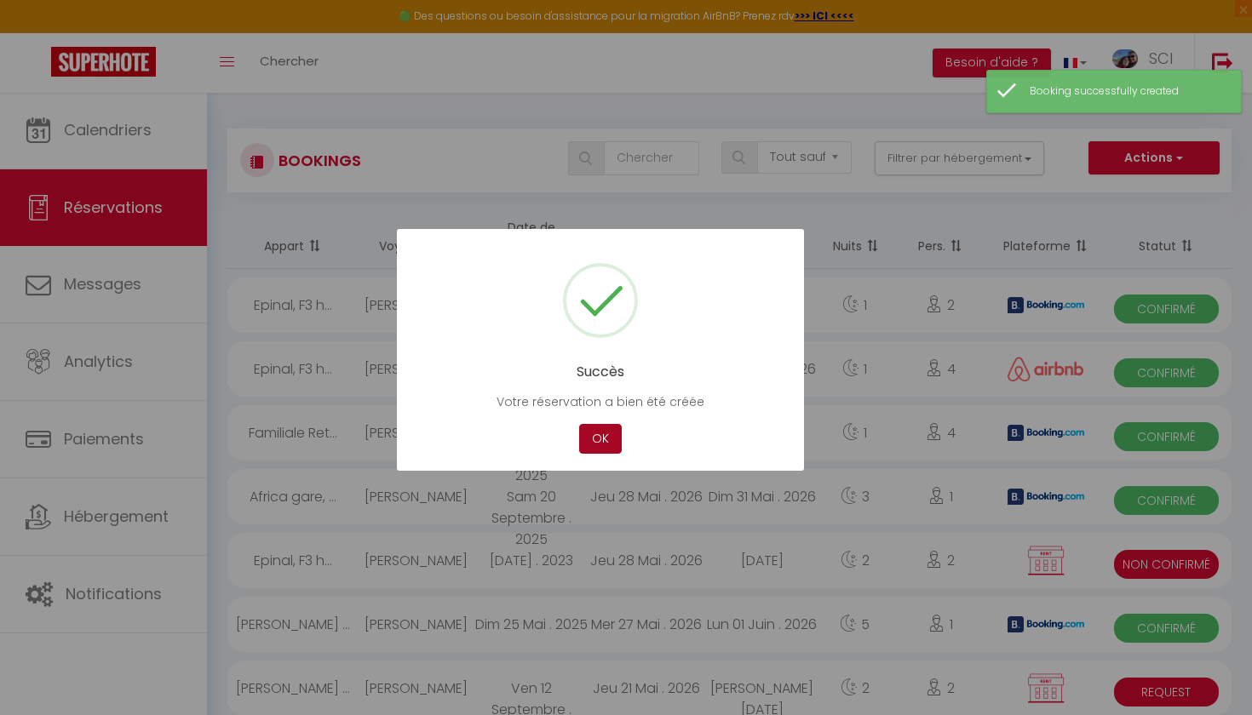
click at [615, 440] on button "OK" at bounding box center [600, 439] width 43 height 30
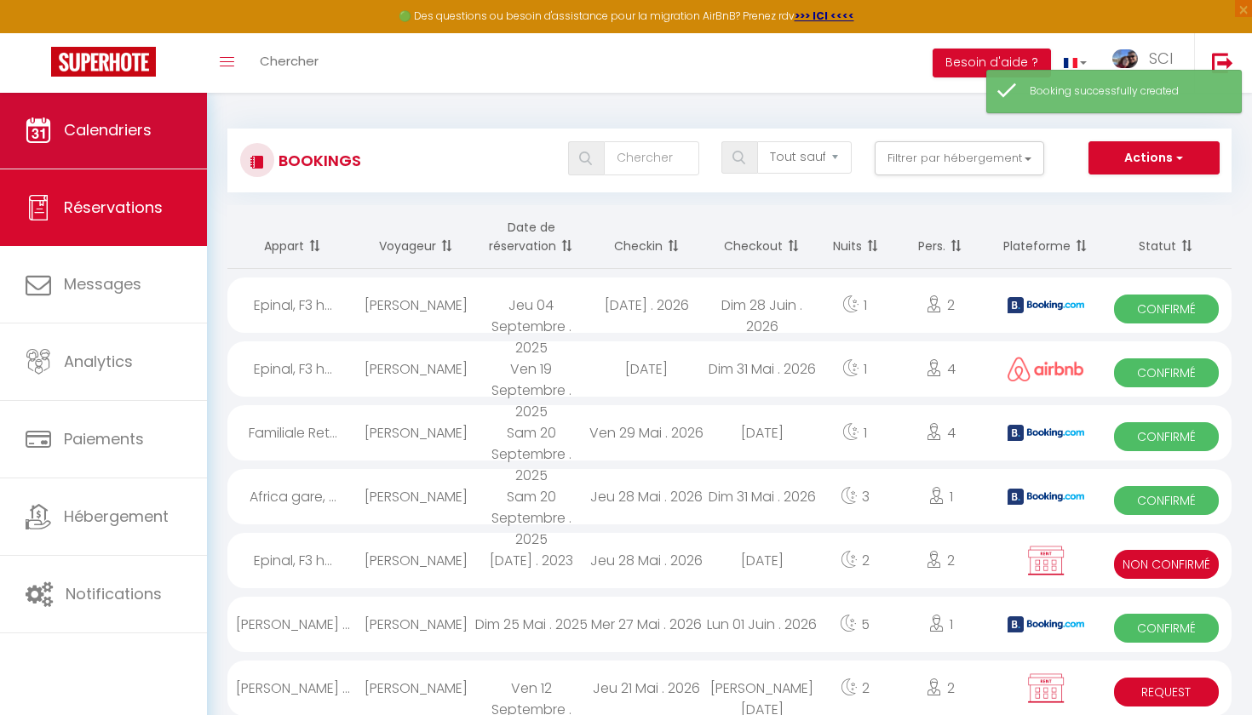
click at [98, 119] on span "Calendriers" at bounding box center [108, 129] width 88 height 21
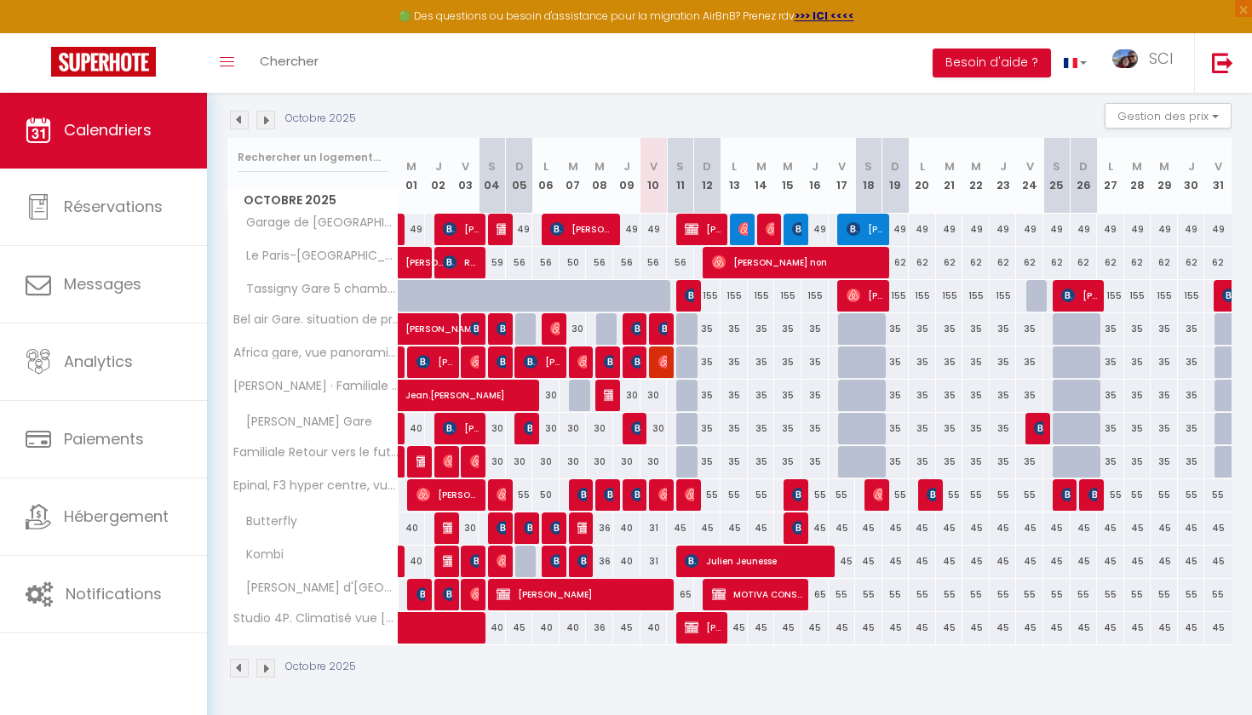
scroll to position [173, 0]
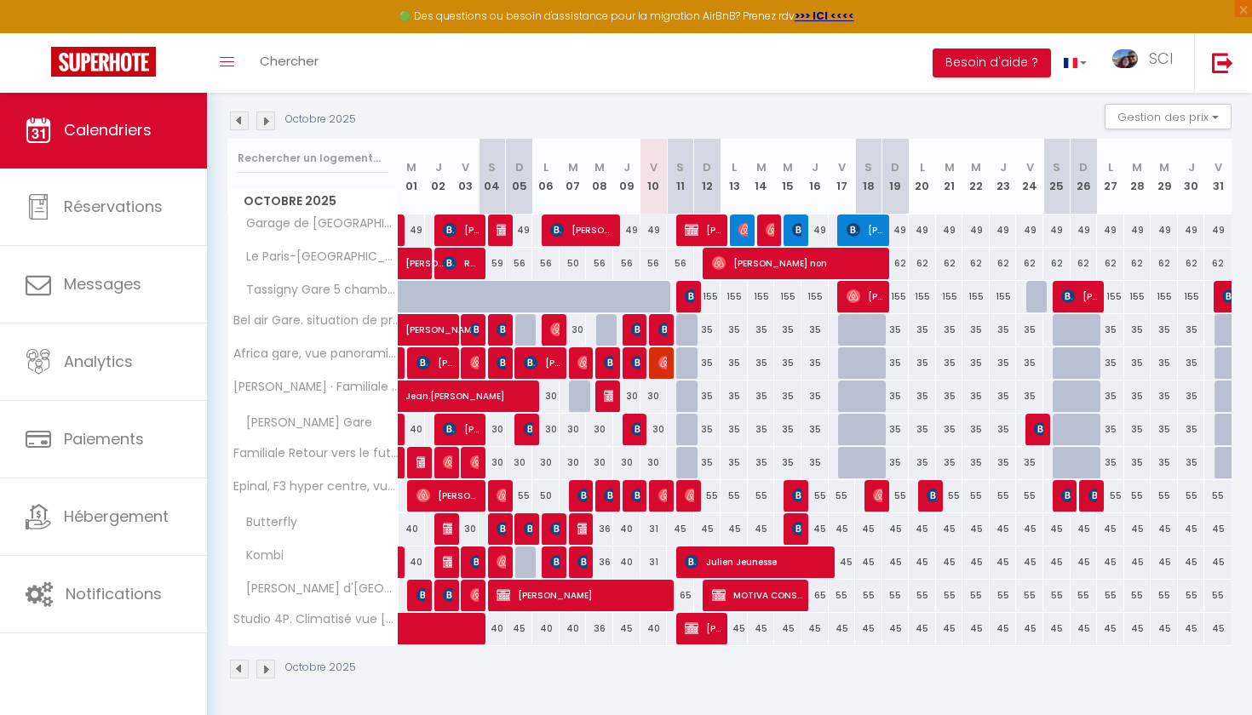
click at [688, 630] on img at bounding box center [692, 629] width 14 height 14
select select "KO"
select select "0"
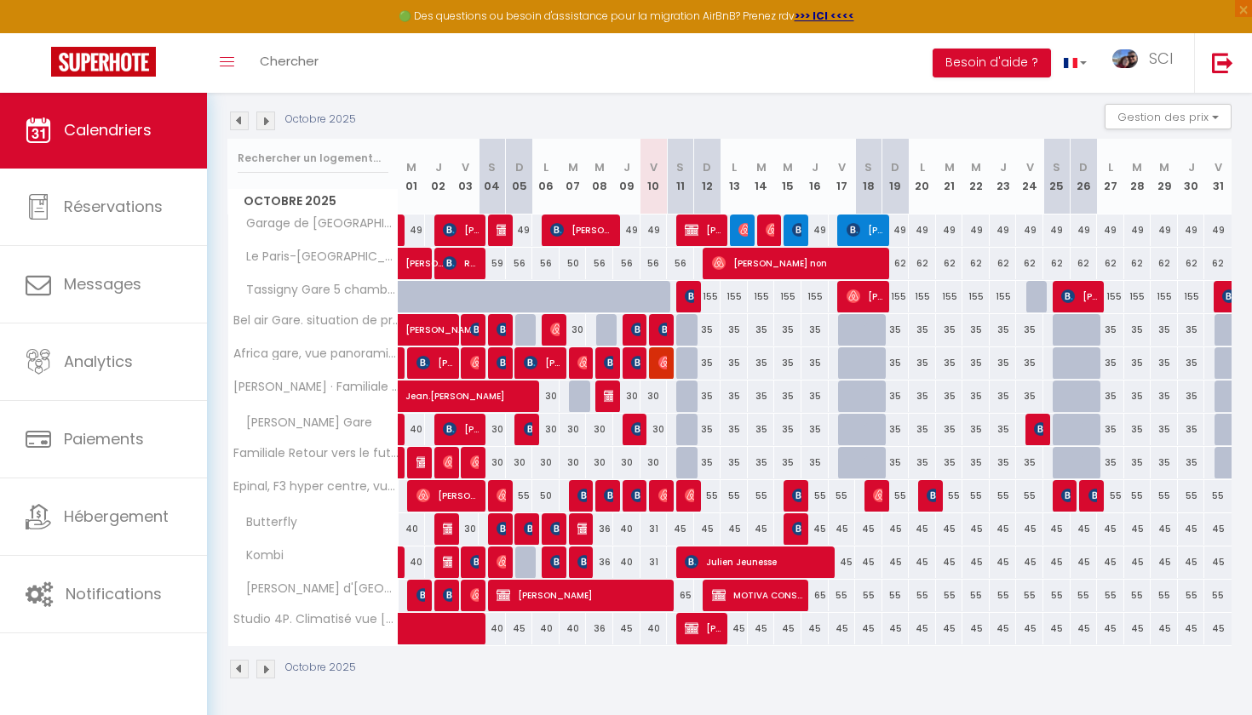
select select "1"
select select
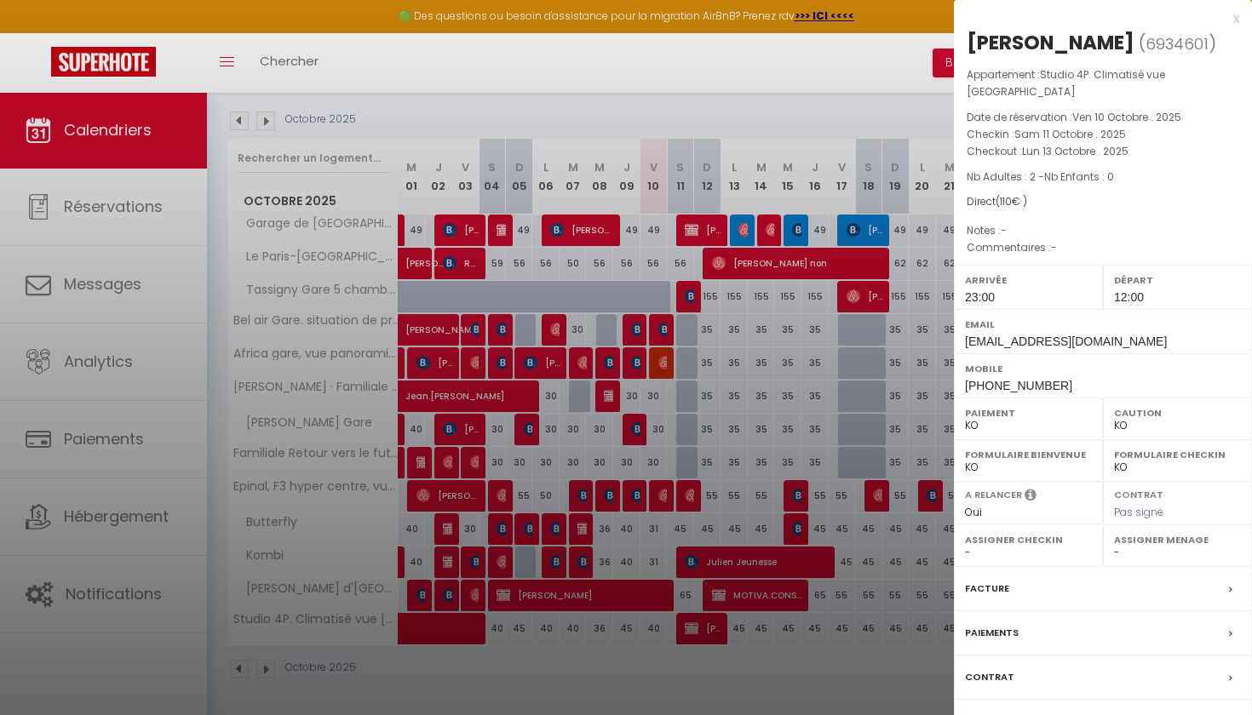
click at [985, 713] on label "Messages" at bounding box center [991, 722] width 52 height 18
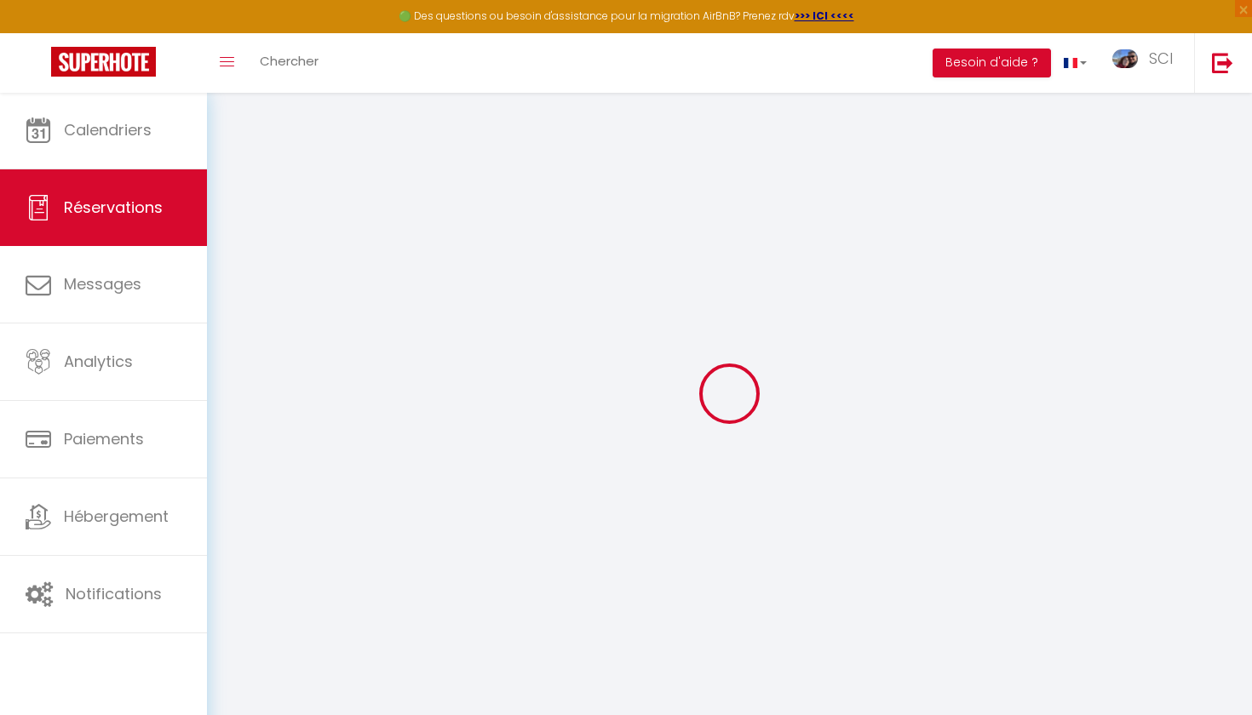
type input "Keevann"
type input "Keeziix"
type input "[EMAIL_ADDRESS][DOMAIN_NAME]"
type input "[PHONE_NUMBER]"
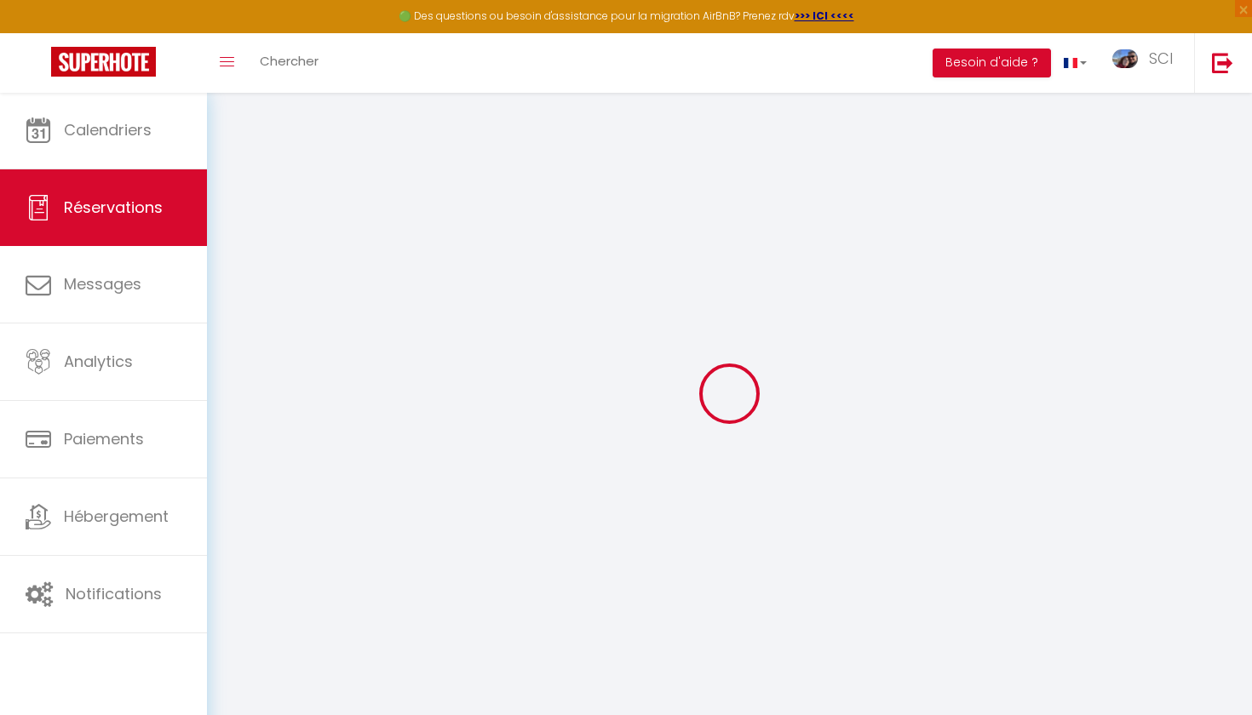
type input "[PHONE_NUMBER]"
type input "."
select select "FR"
select select "41113"
select select "2"
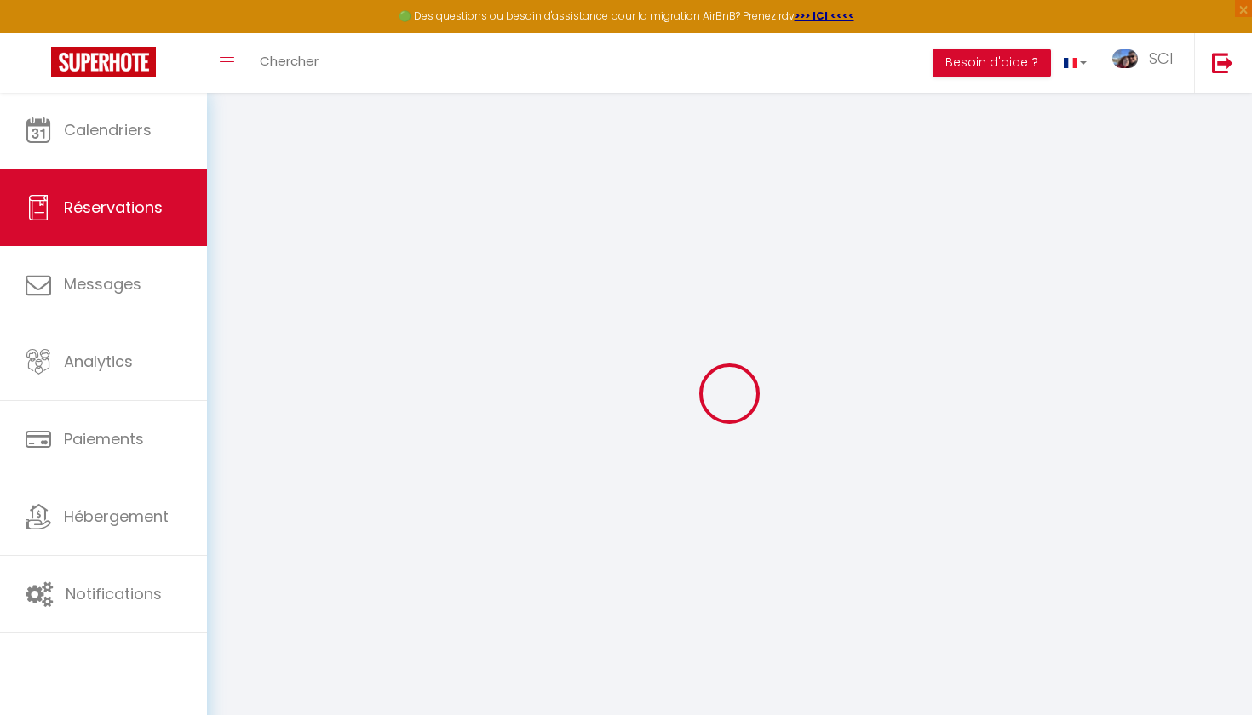
type input "Sam 11 Octobre 2025"
select select
type input "Lun 13 Octobre 2025"
select select
type input "2"
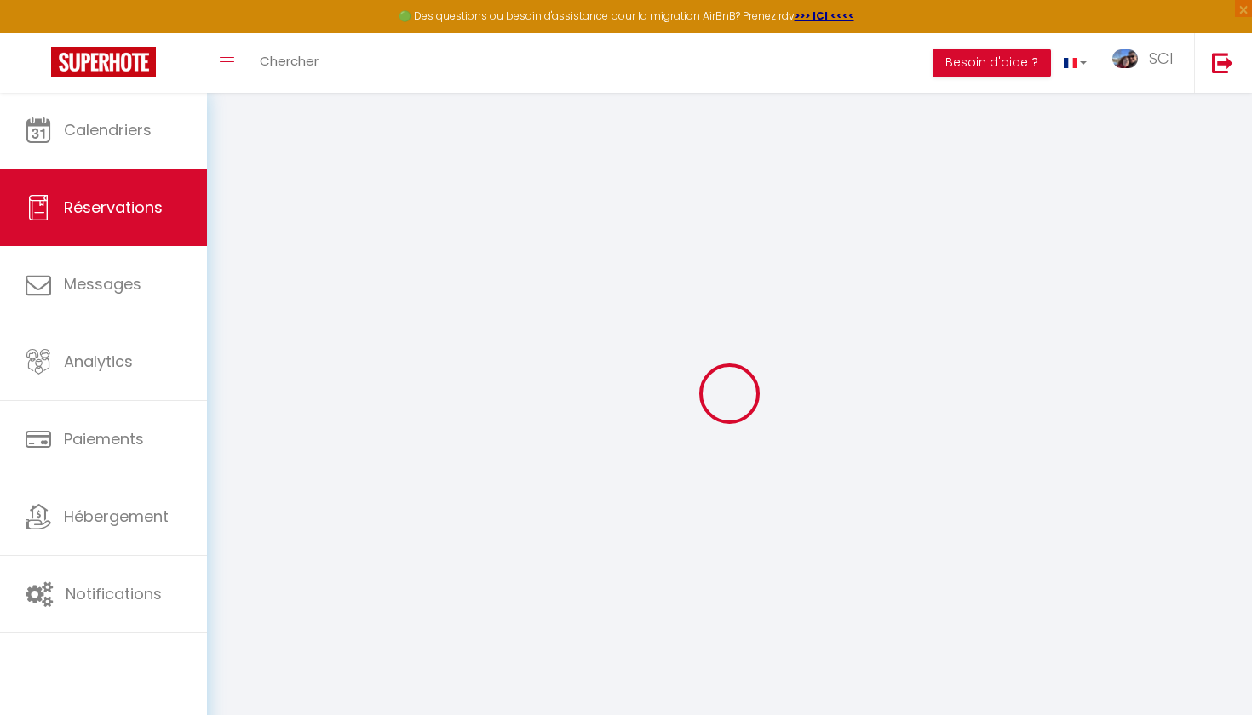
select select "10"
select select
type input "0"
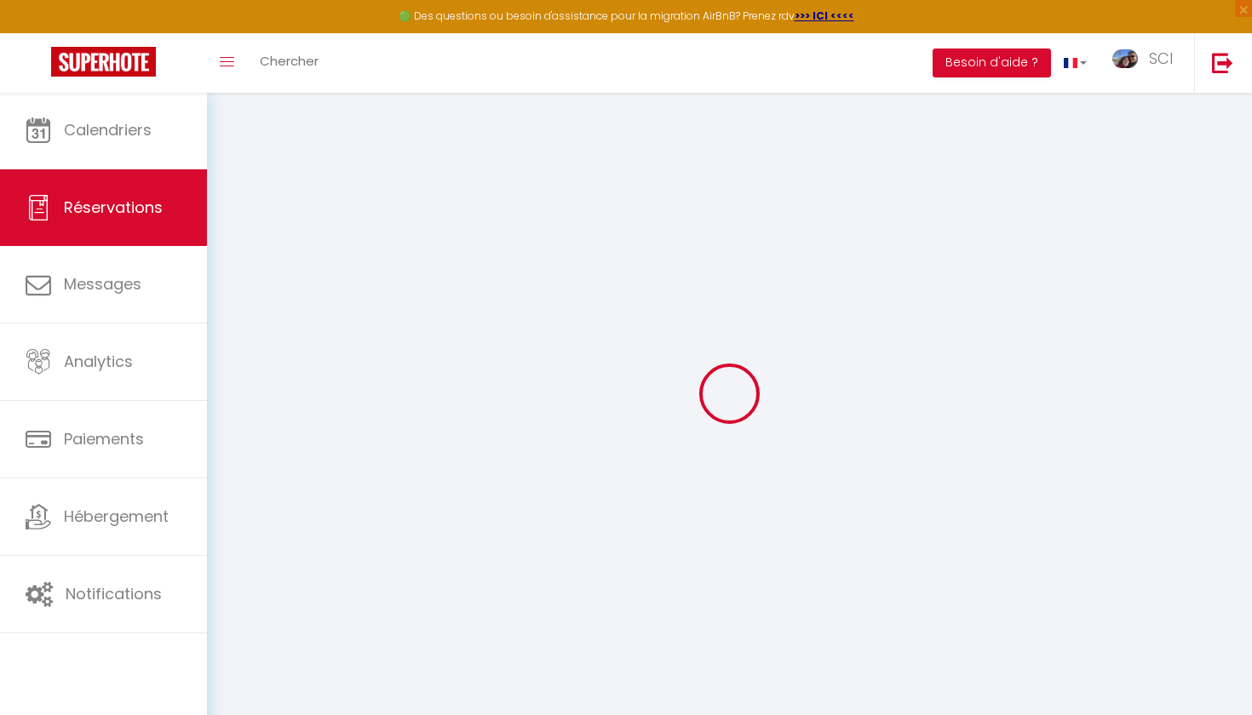
select select
select select "14"
select select
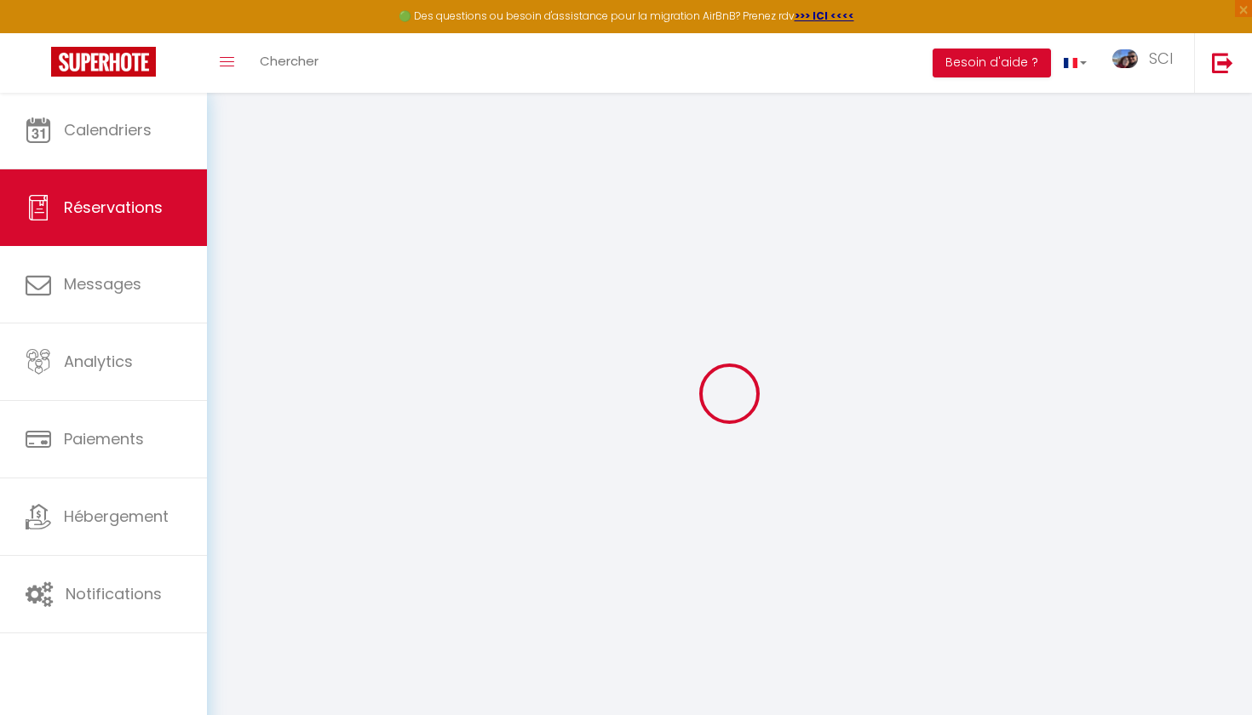
select select
checkbox input "false"
select select
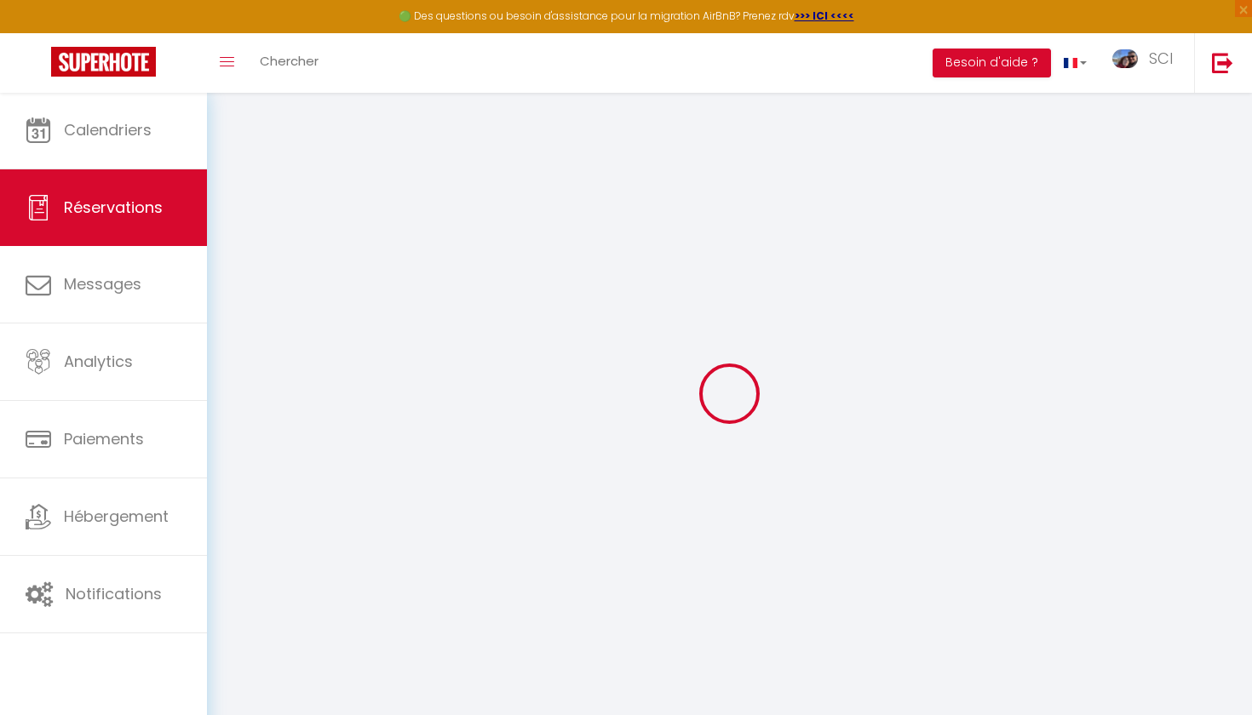
checkbox input "false"
select select
select select "23:00"
select select "12:00"
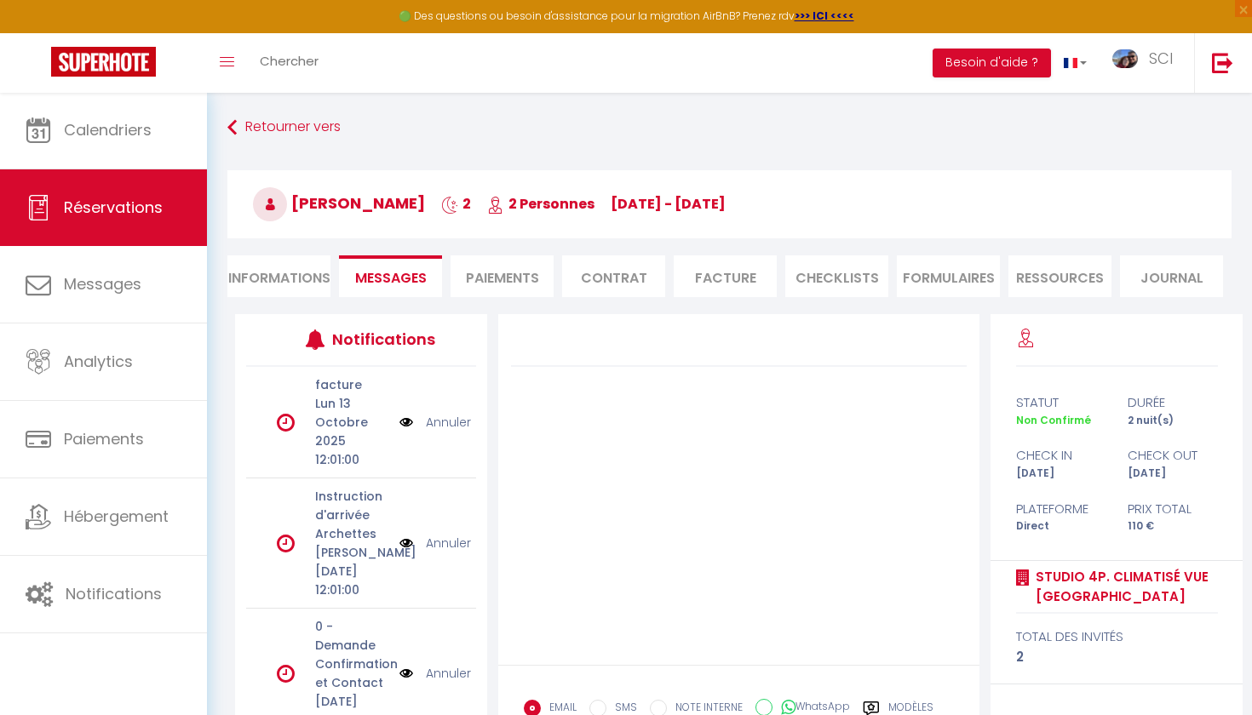
click at [289, 273] on li "Informations" at bounding box center [278, 277] width 103 height 42
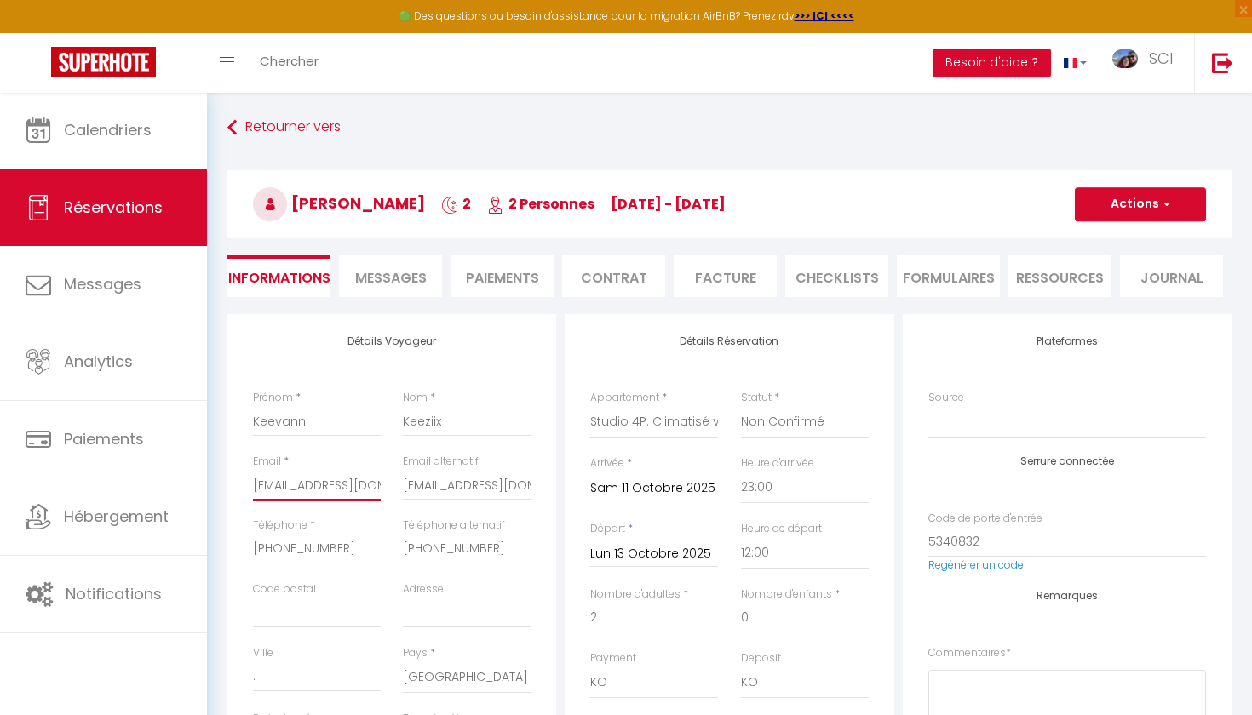
type input "[EMAIL_ADDRESS][DOMAIN_NAME]"
checkbox input "false"
type input "[EMAIL_ADDRESS][DOMAIN_NAME]"
checkbox input "false"
type input "[EMAIL_ADDRESS][DOMAIN_NAME]"
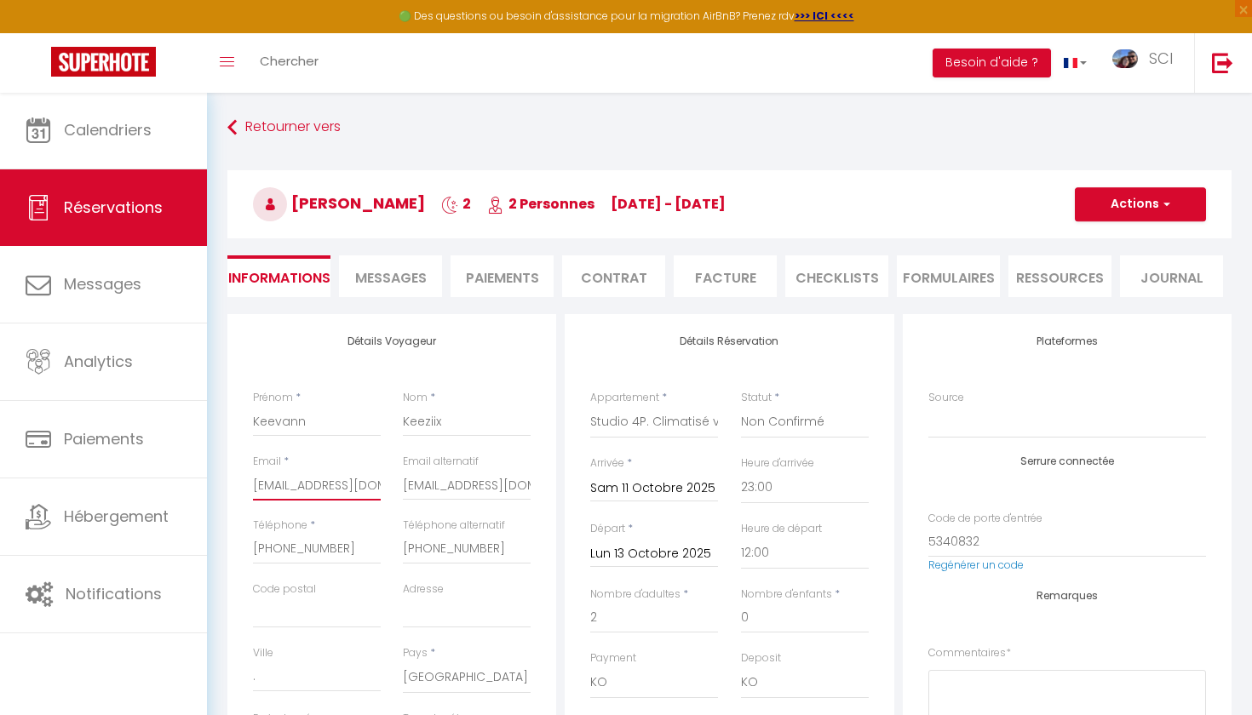
checkbox input "false"
type input "[EMAIL_ADDRESS][DOMAIN_NAME]"
checkbox input "false"
type input "kkeezi.830443@.[DOMAIN_NAME]"
checkbox input "false"
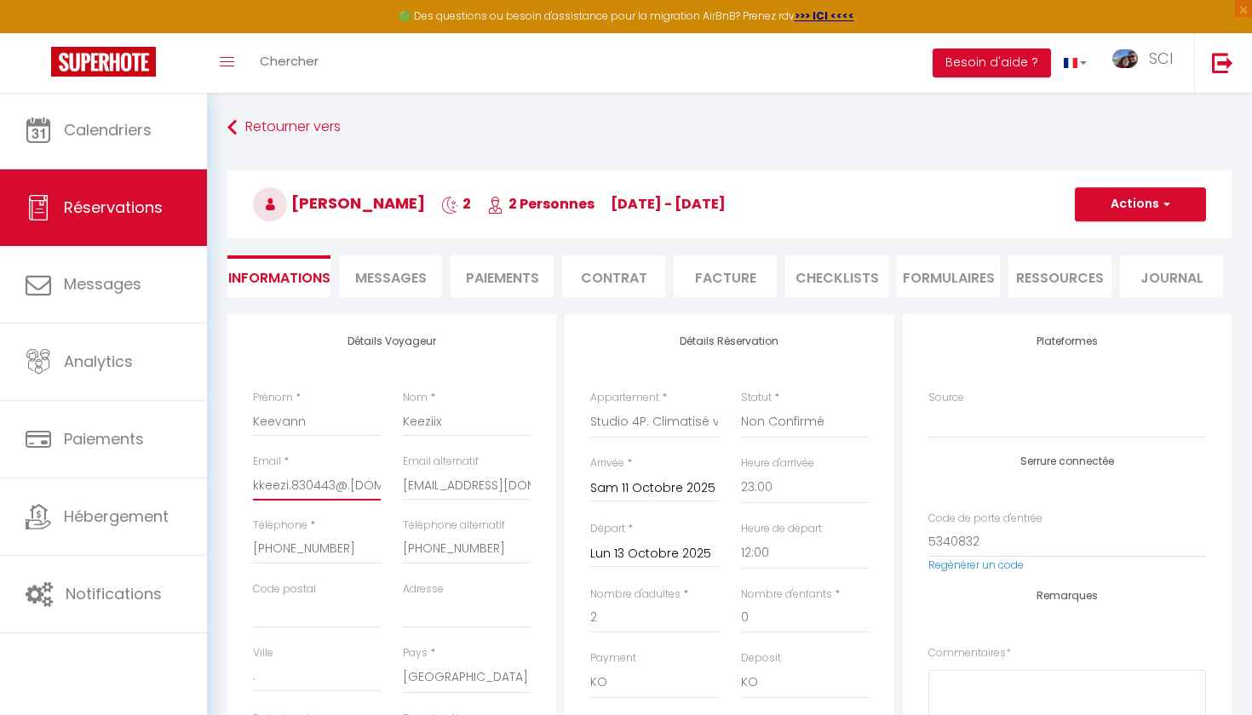
type input "[DOMAIN_NAME]"
checkbox input "false"
type input "[DOMAIN_NAME]"
checkbox input "false"
type input "[DOMAIN_NAME]"
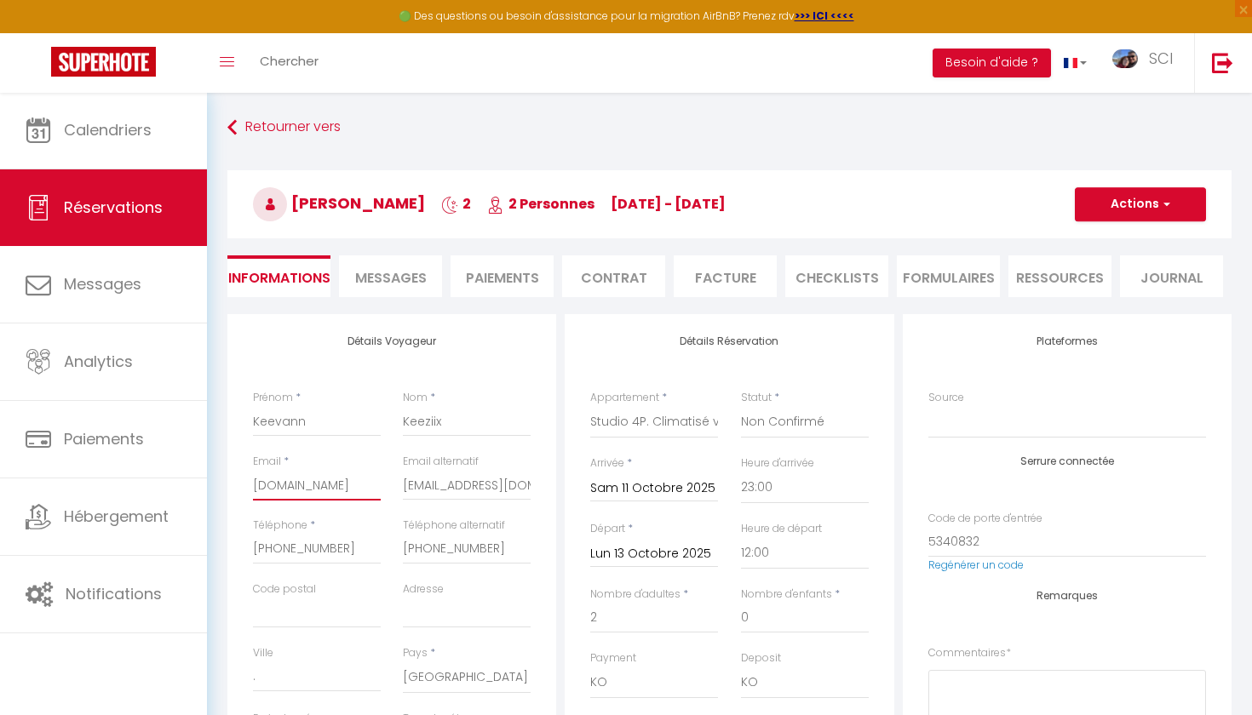
checkbox input "false"
type input "[DOMAIN_NAME]"
checkbox input "false"
type input "[DOMAIN_NAME]"
checkbox input "false"
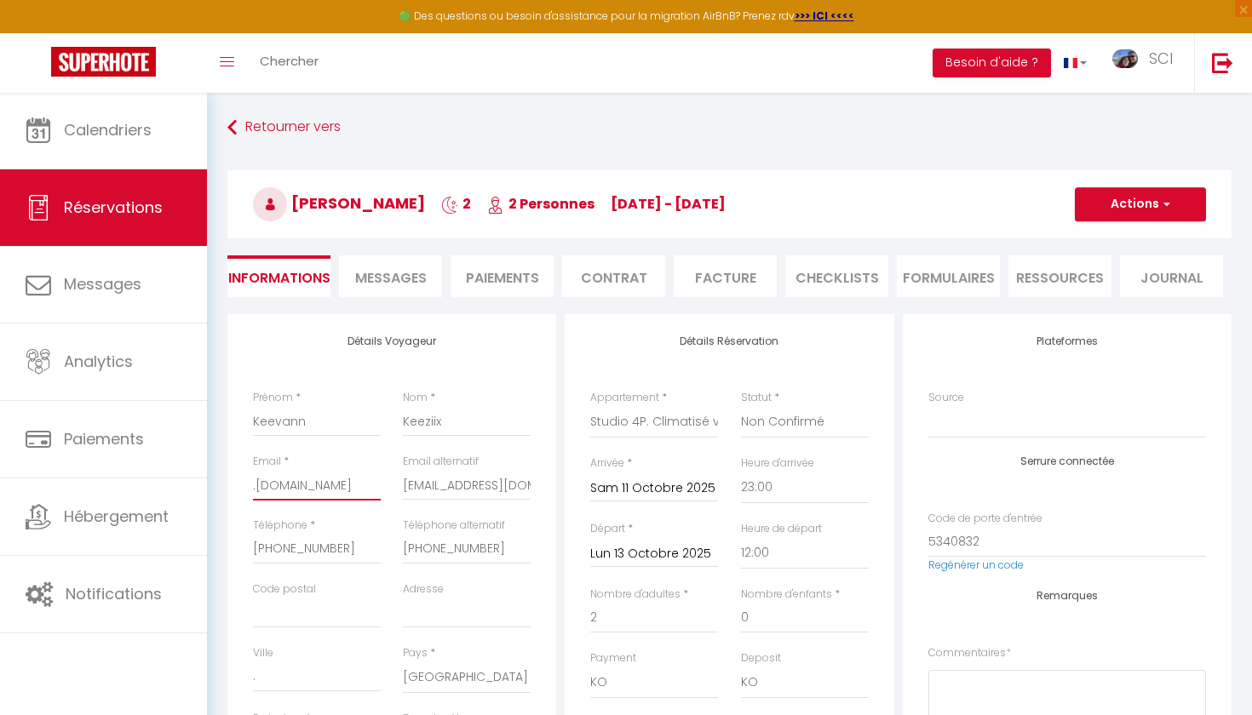
click at [334, 486] on input ".[DOMAIN_NAME]" at bounding box center [317, 485] width 128 height 31
drag, startPoint x: 508, startPoint y: 480, endPoint x: 362, endPoint y: 482, distance: 145.6
click at [362, 482] on div "Email * Email alternatif [EMAIL_ADDRESS][DOMAIN_NAME]" at bounding box center [392, 486] width 301 height 64
drag, startPoint x: 403, startPoint y: 483, endPoint x: 515, endPoint y: 486, distance: 112.5
click at [515, 486] on input "[EMAIL_ADDRESS][DOMAIN_NAME]" at bounding box center [467, 485] width 128 height 31
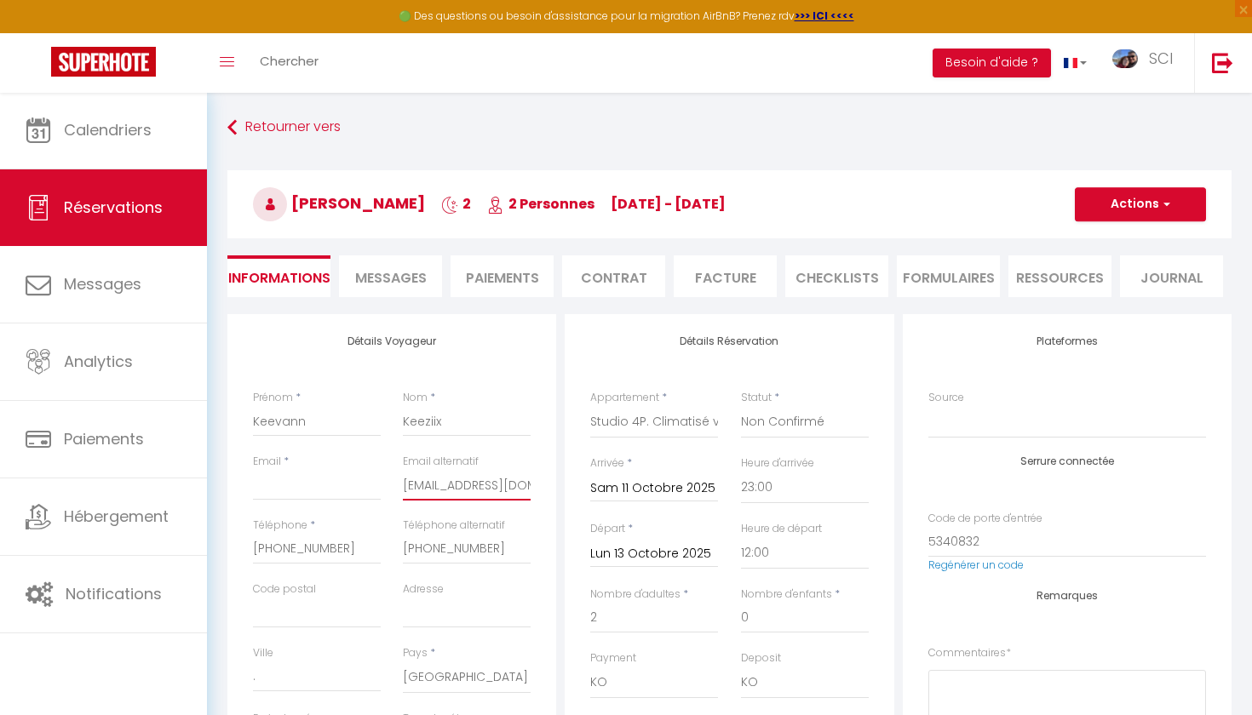
click at [505, 482] on input "[EMAIL_ADDRESS][DOMAIN_NAME]" at bounding box center [467, 485] width 128 height 31
click at [500, 481] on input "[EMAIL_ADDRESS][DOMAIN_NAME]" at bounding box center [467, 485] width 128 height 31
drag, startPoint x: 447, startPoint y: 487, endPoint x: 380, endPoint y: 485, distance: 67.3
click at [380, 485] on div "Email * Email alternatif [EMAIL_ADDRESS][DOMAIN_NAME]" at bounding box center [392, 486] width 301 height 64
click at [382, 485] on div "Email *" at bounding box center [317, 486] width 150 height 64
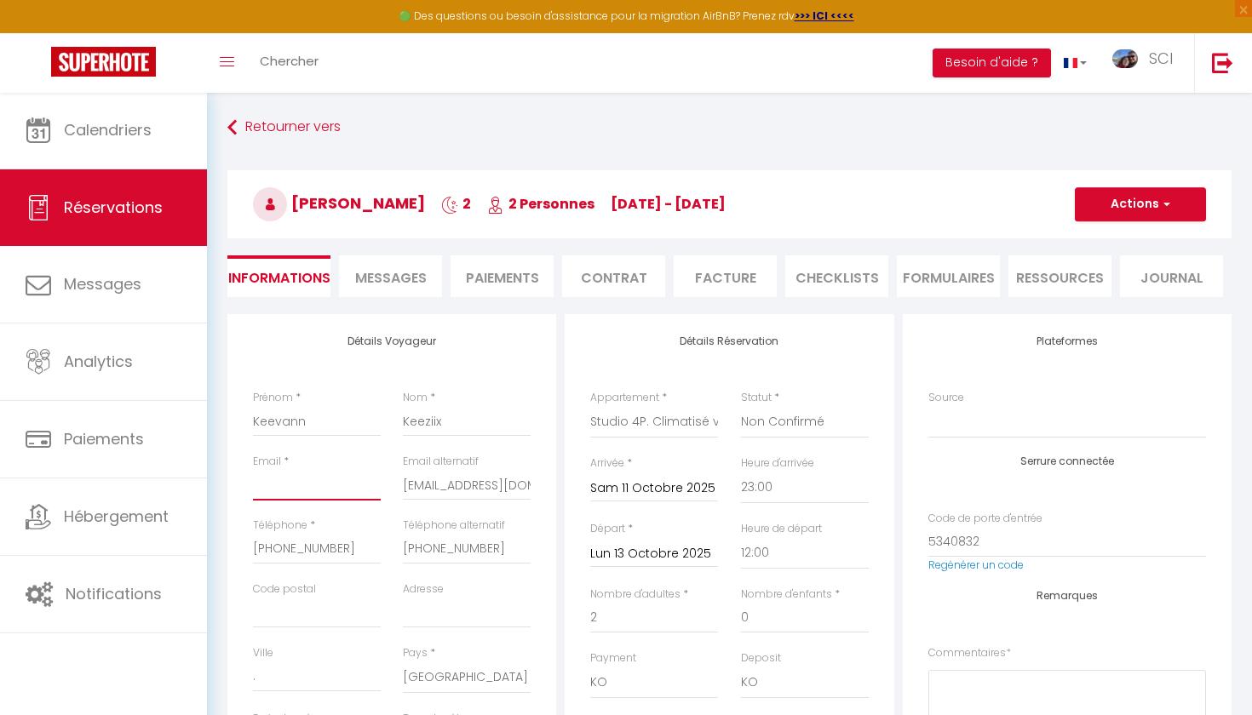
click at [351, 484] on input "Email client" at bounding box center [317, 485] width 128 height 31
click at [407, 485] on input "[EMAIL_ADDRESS][DOMAIN_NAME]" at bounding box center [467, 485] width 128 height 31
drag, startPoint x: 403, startPoint y: 484, endPoint x: 508, endPoint y: 482, distance: 105.6
click at [508, 482] on input "[EMAIL_ADDRESS][DOMAIN_NAME]" at bounding box center [467, 485] width 128 height 31
click at [505, 482] on input "[EMAIL_ADDRESS][DOMAIN_NAME]" at bounding box center [467, 485] width 128 height 31
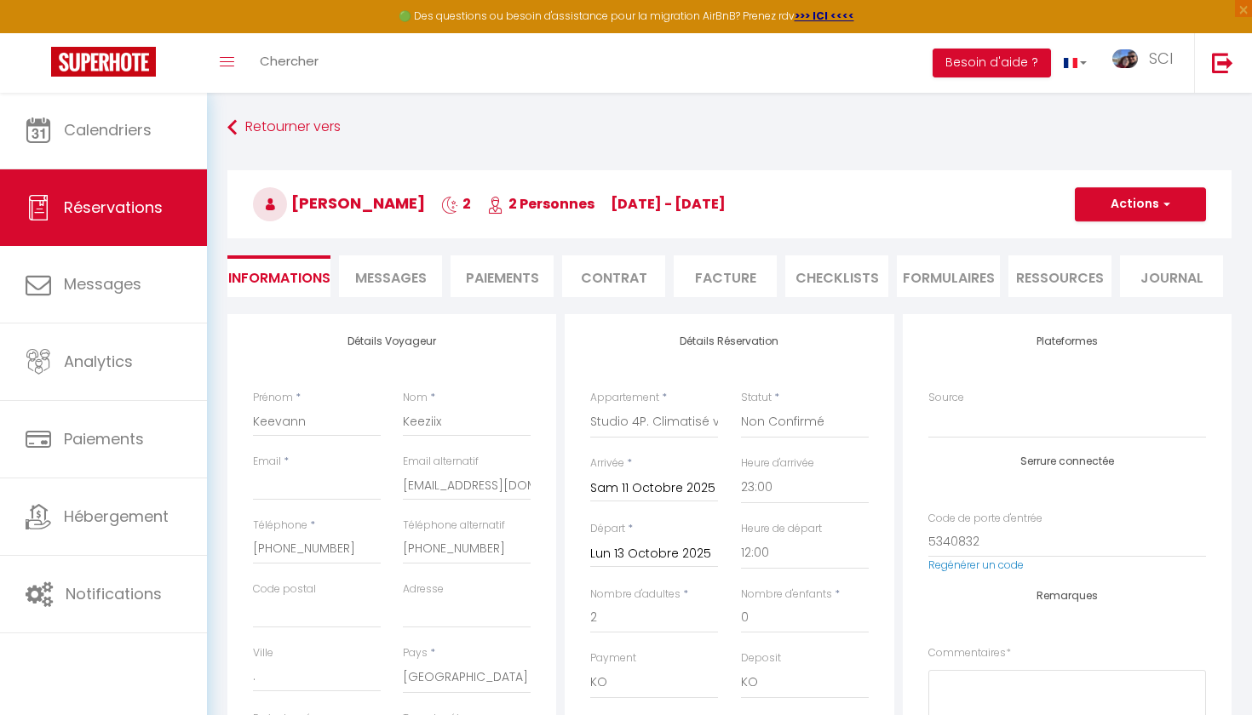
click at [480, 445] on div "Nom * Keeziix" at bounding box center [467, 422] width 150 height 64
click at [530, 483] on input "[EMAIL_ADDRESS][DOMAIN_NAME]" at bounding box center [467, 485] width 128 height 31
click at [505, 481] on input "[EMAIL_ADDRESS][DOMAIN_NAME]" at bounding box center [467, 485] width 128 height 31
drag, startPoint x: 505, startPoint y: 481, endPoint x: 410, endPoint y: 481, distance: 95.4
click at [410, 481] on input "[EMAIL_ADDRESS][DOMAIN_NAME]" at bounding box center [467, 485] width 128 height 31
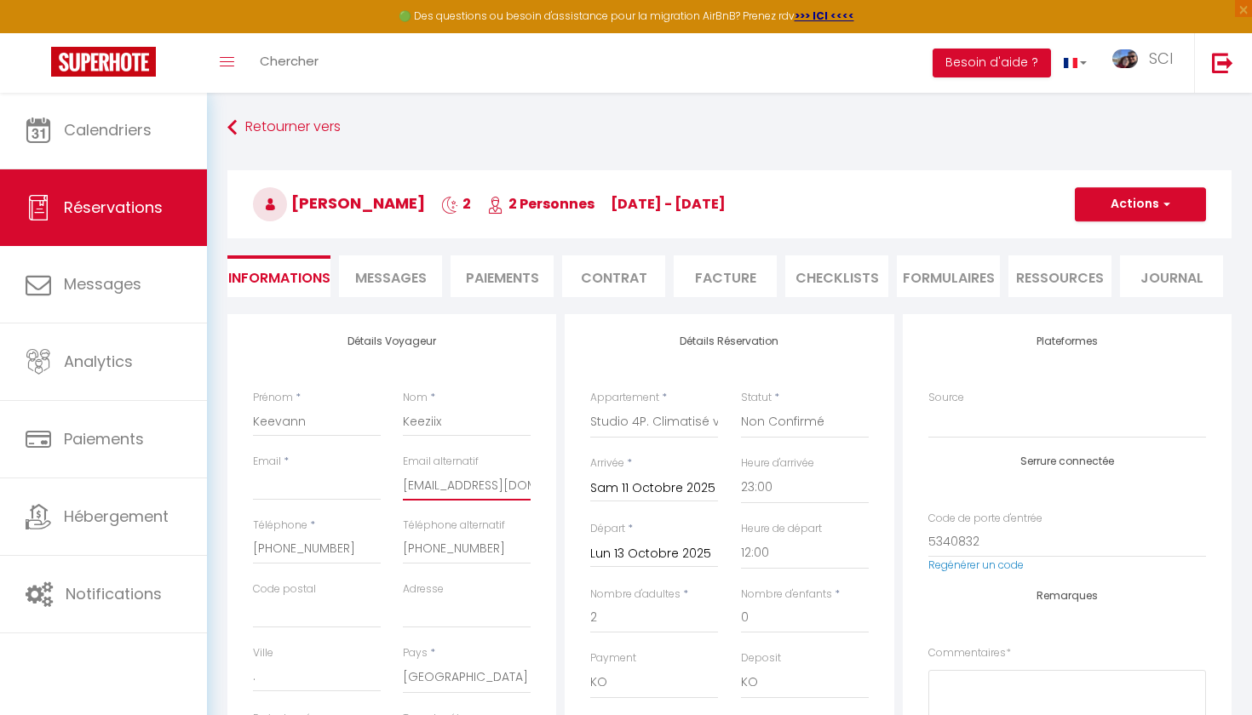
click at [428, 485] on input "[EMAIL_ADDRESS][DOMAIN_NAME]" at bounding box center [467, 485] width 128 height 31
drag, startPoint x: 428, startPoint y: 485, endPoint x: 356, endPoint y: 485, distance: 72.4
click at [433, 482] on input "[EMAIL_ADDRESS][DOMAIN_NAME]" at bounding box center [467, 485] width 128 height 31
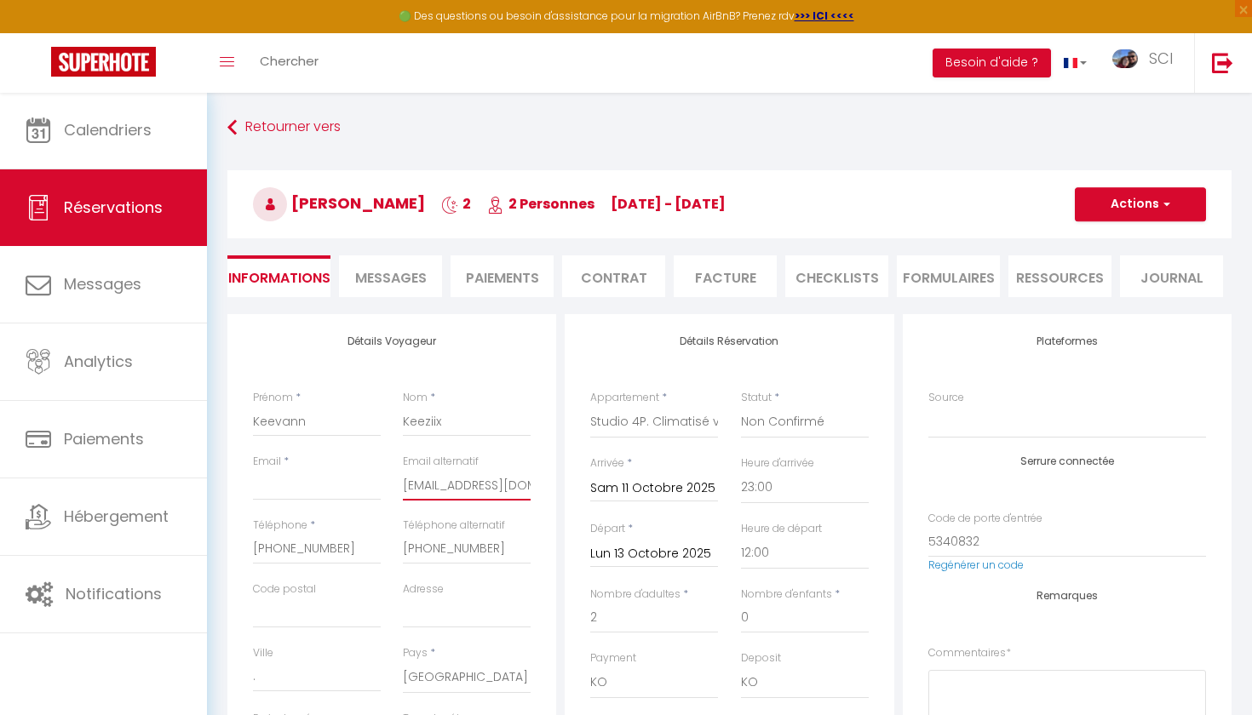
click at [433, 482] on input "[EMAIL_ADDRESS][DOMAIN_NAME]" at bounding box center [467, 485] width 128 height 31
click at [313, 482] on input "Email client" at bounding box center [317, 485] width 128 height 31
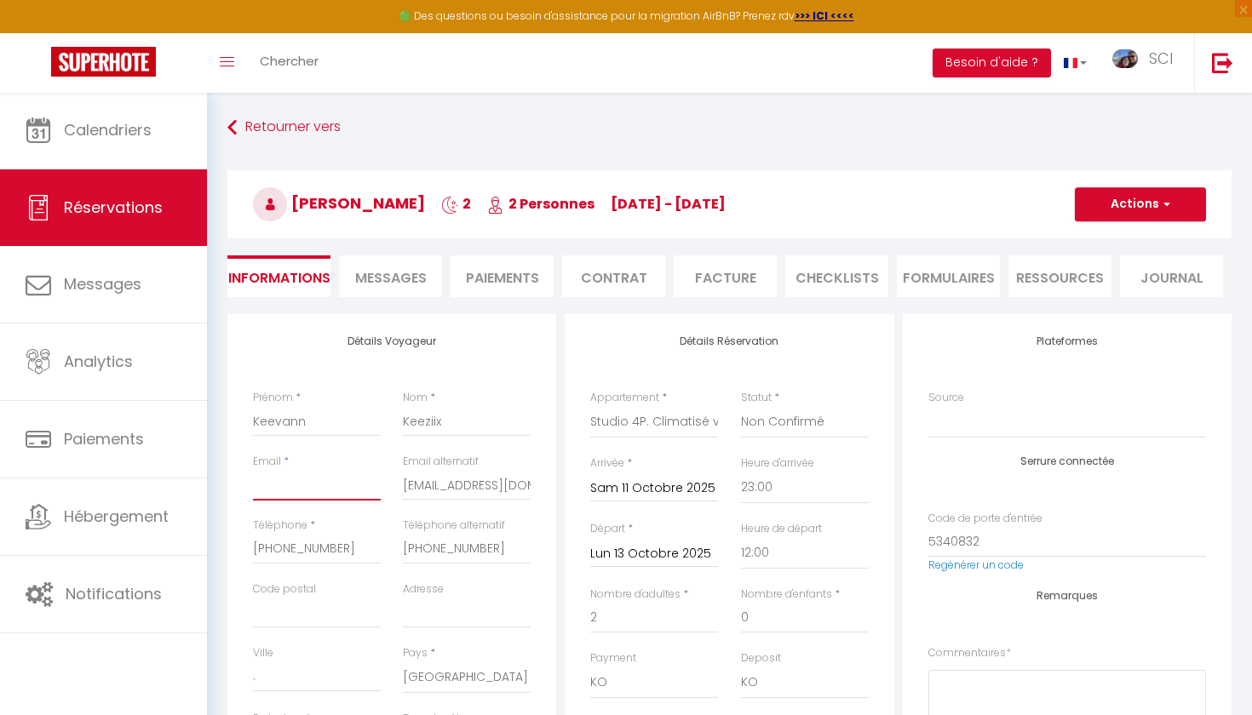
paste input "[EMAIL_ADDRESS][DOMAIN_NAME]"
click at [1153, 192] on button "Actions" at bounding box center [1140, 204] width 131 height 34
click at [1122, 233] on link "Enregistrer" at bounding box center [1123, 242] width 135 height 22
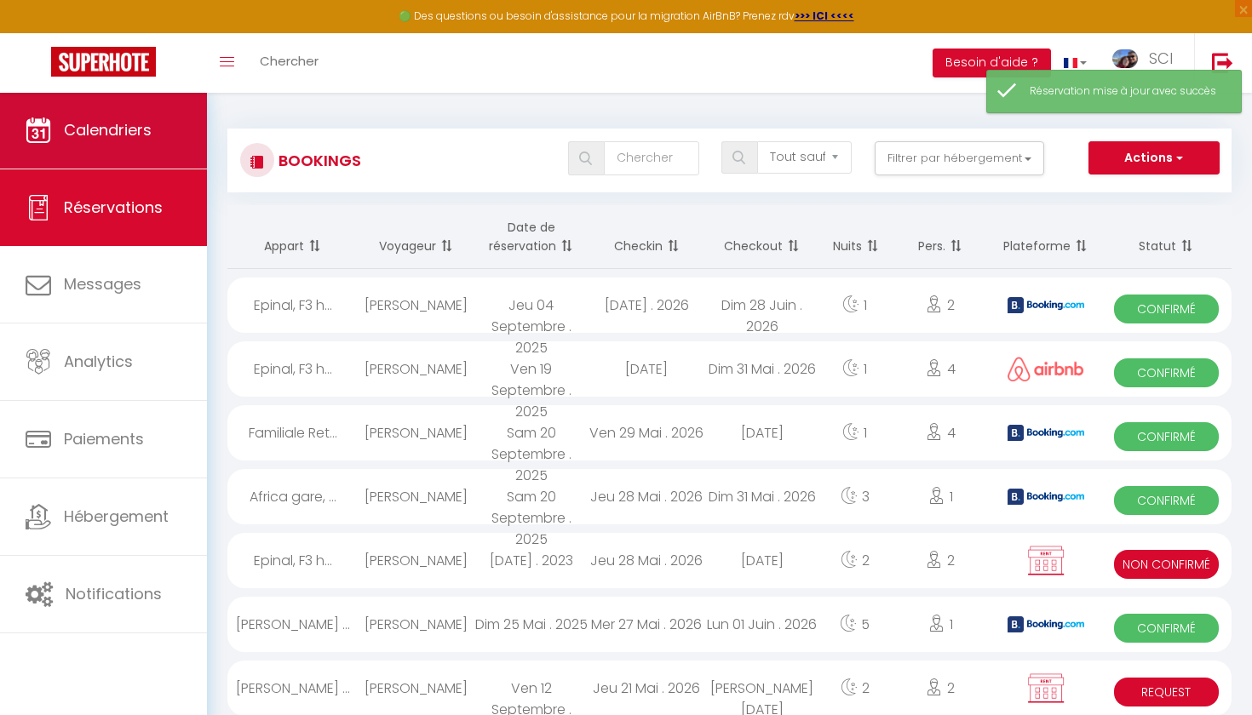
click at [106, 132] on span "Calendriers" at bounding box center [108, 129] width 88 height 21
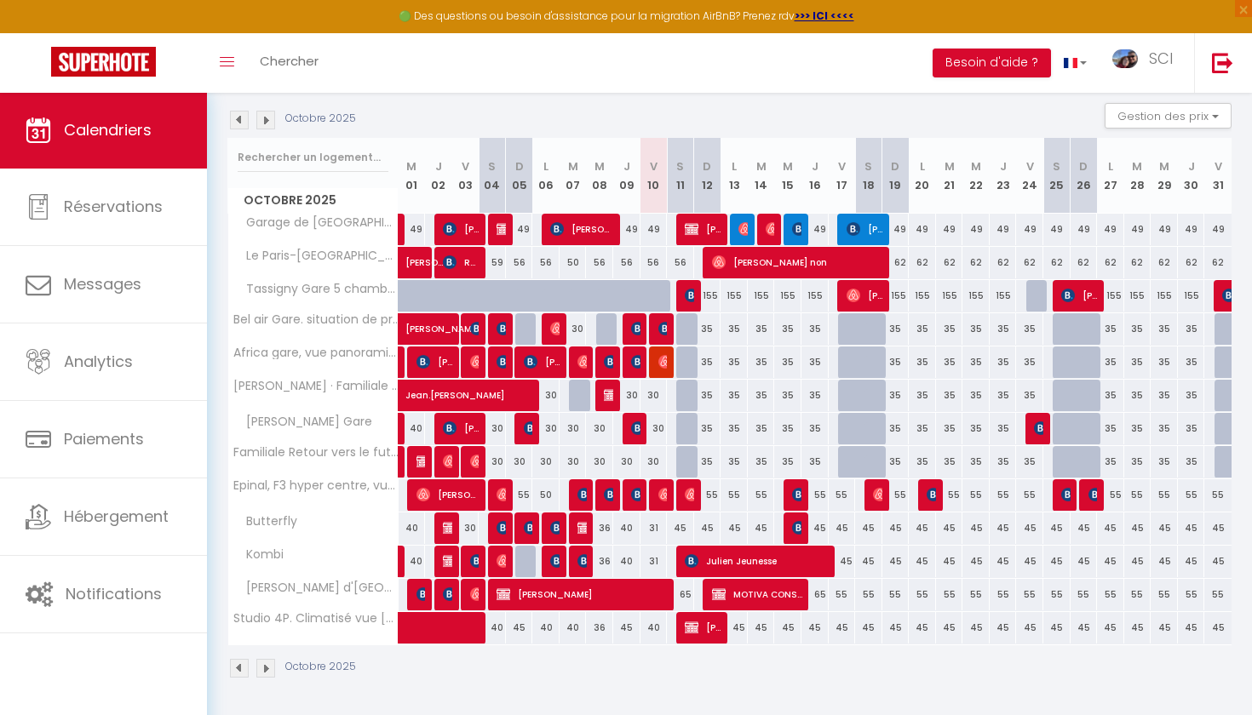
scroll to position [173, 0]
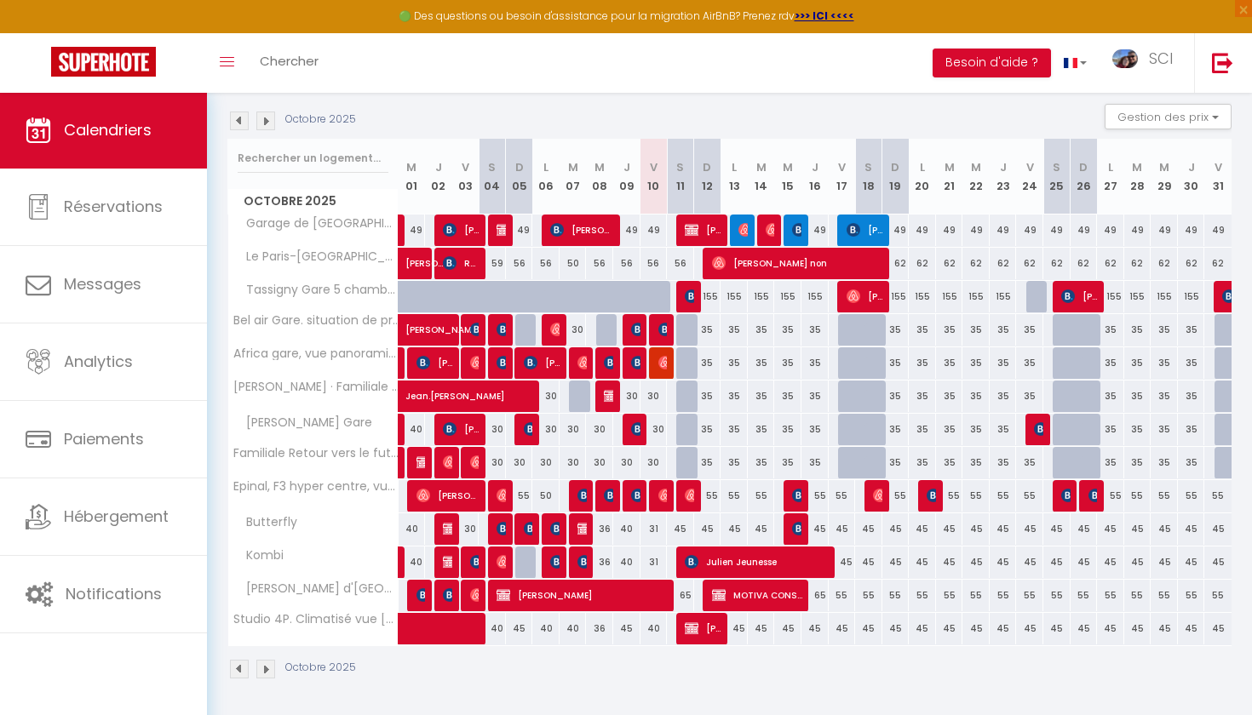
click at [694, 629] on img at bounding box center [692, 629] width 14 height 14
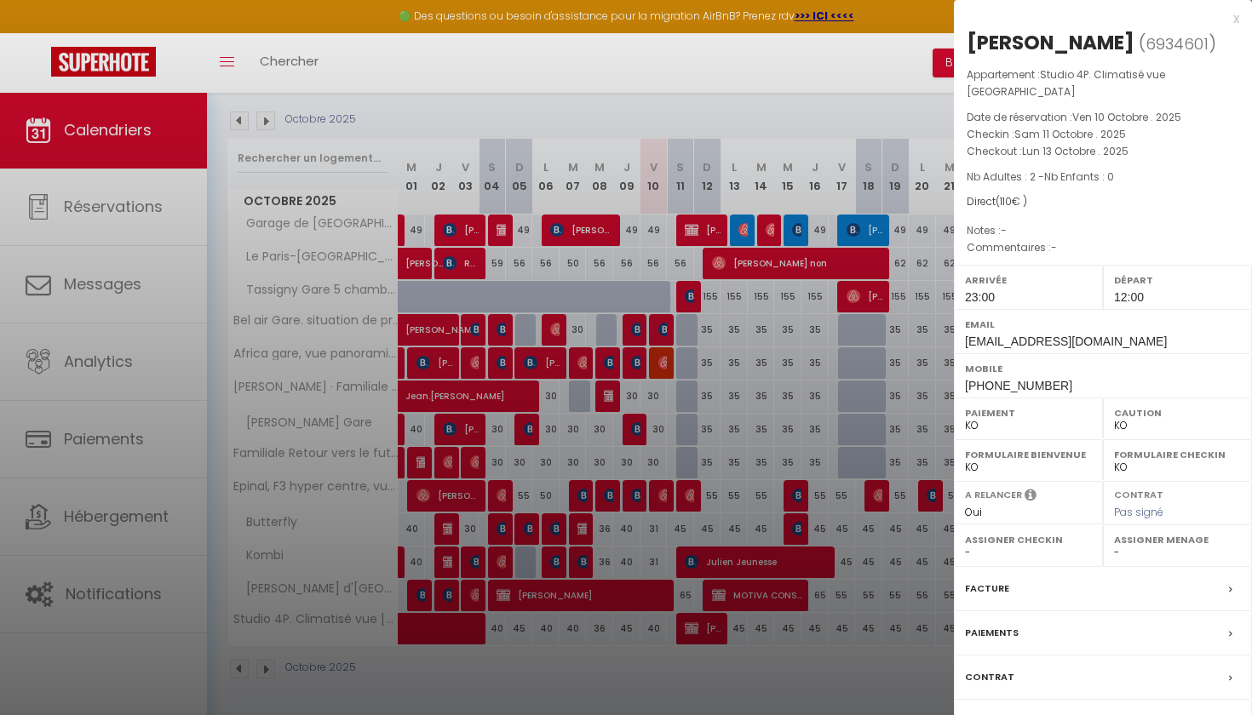
click at [963, 611] on div "Paiements" at bounding box center [1103, 633] width 298 height 44
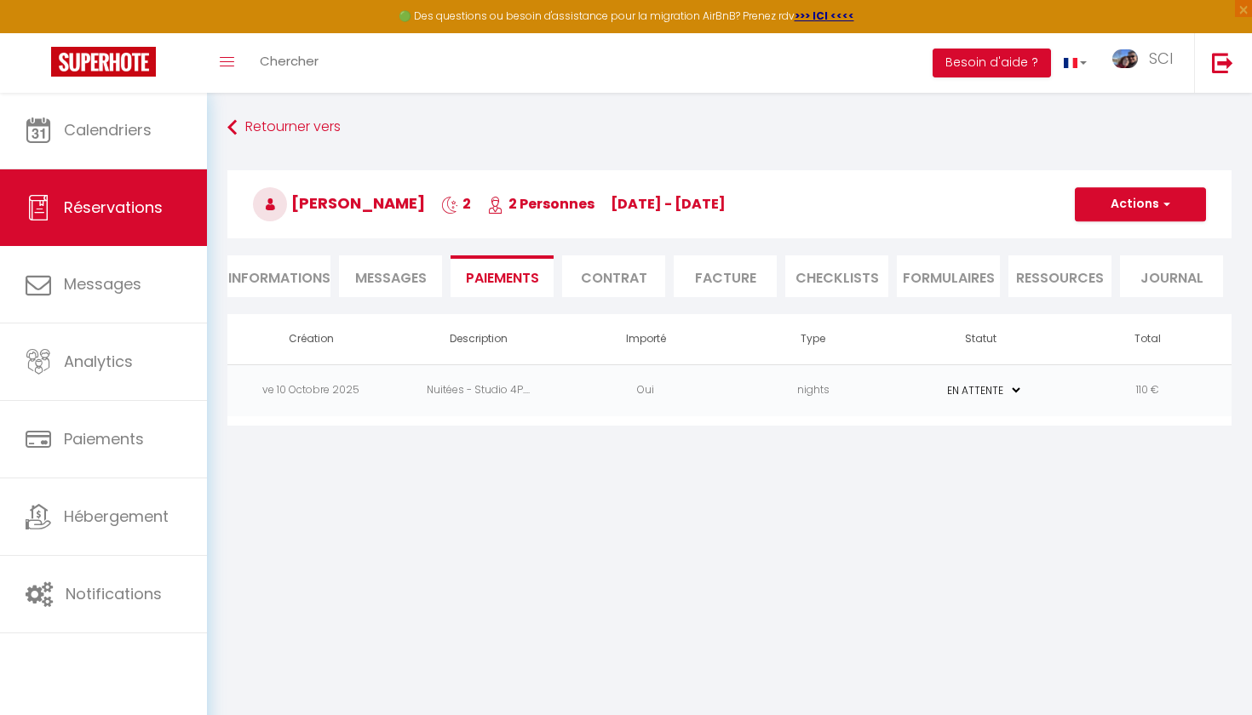
click at [267, 277] on li "Informations" at bounding box center [278, 277] width 103 height 42
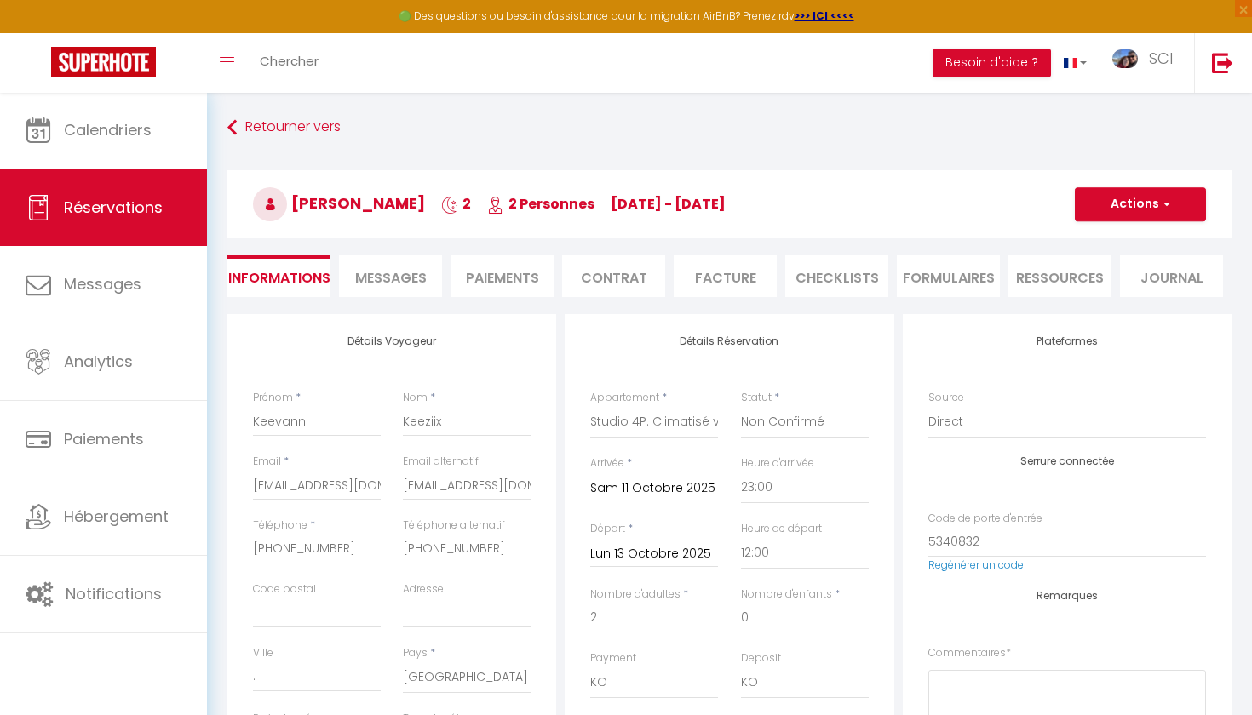
click at [403, 289] on li "Messages" at bounding box center [390, 277] width 103 height 42
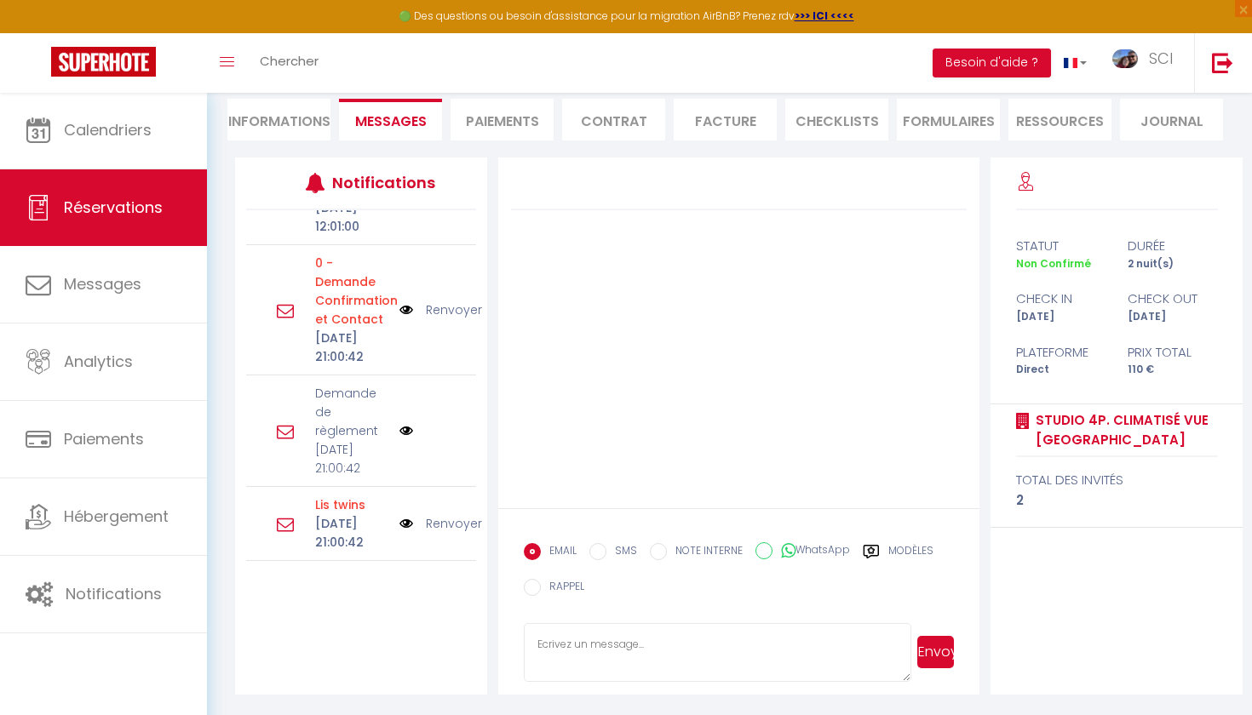
scroll to position [338, 0]
click at [407, 424] on img at bounding box center [406, 431] width 14 height 14
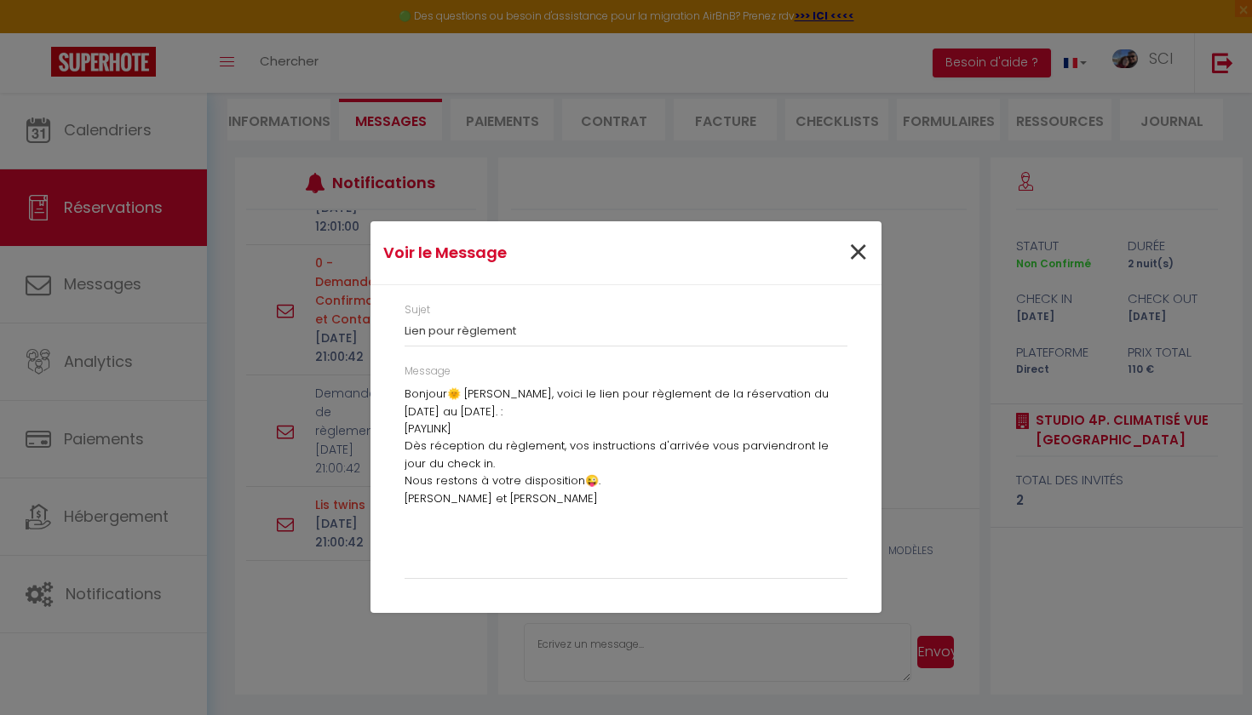
click at [863, 259] on span "×" at bounding box center [857, 252] width 21 height 51
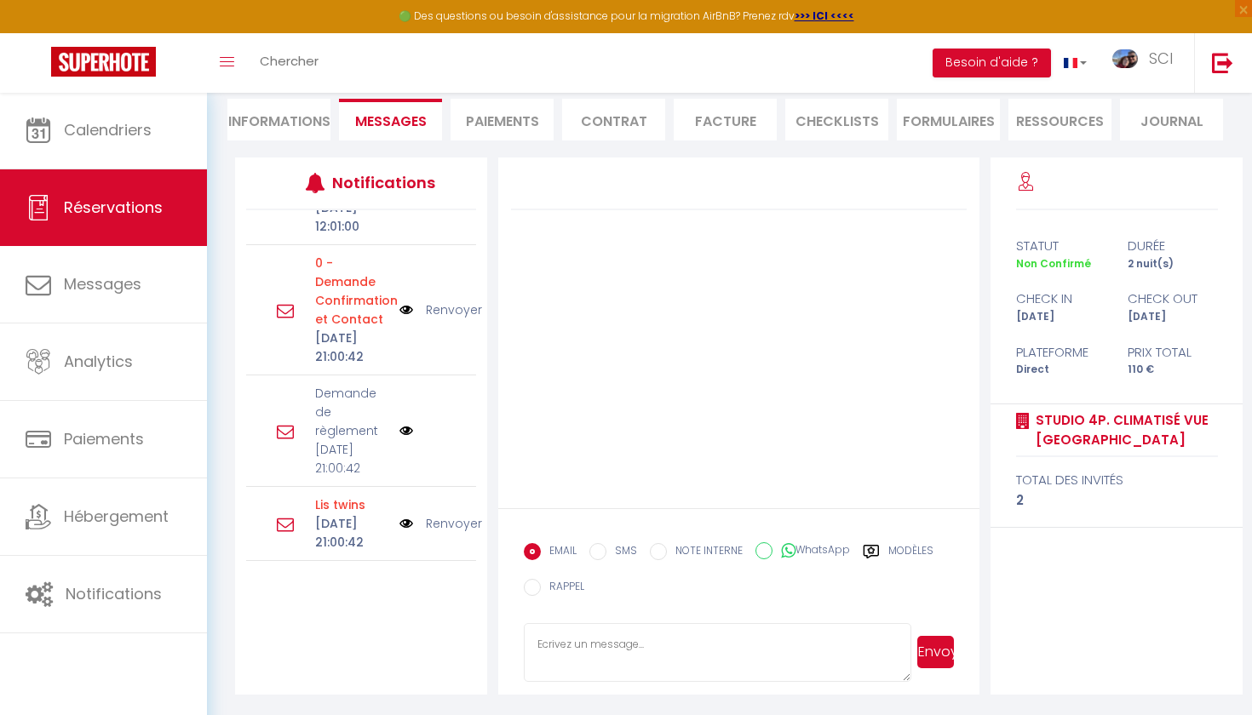
click at [921, 546] on label "Modèles" at bounding box center [910, 553] width 45 height 21
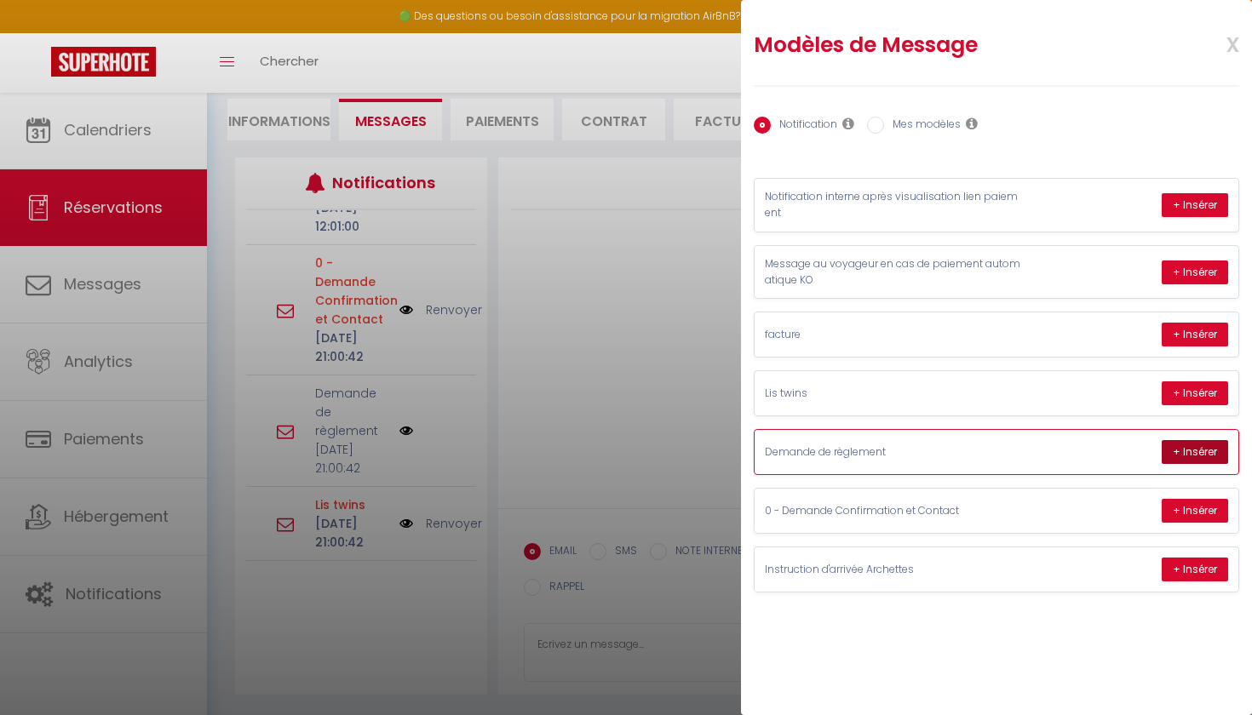
click at [1198, 442] on button "+ Insérer" at bounding box center [1195, 452] width 66 height 24
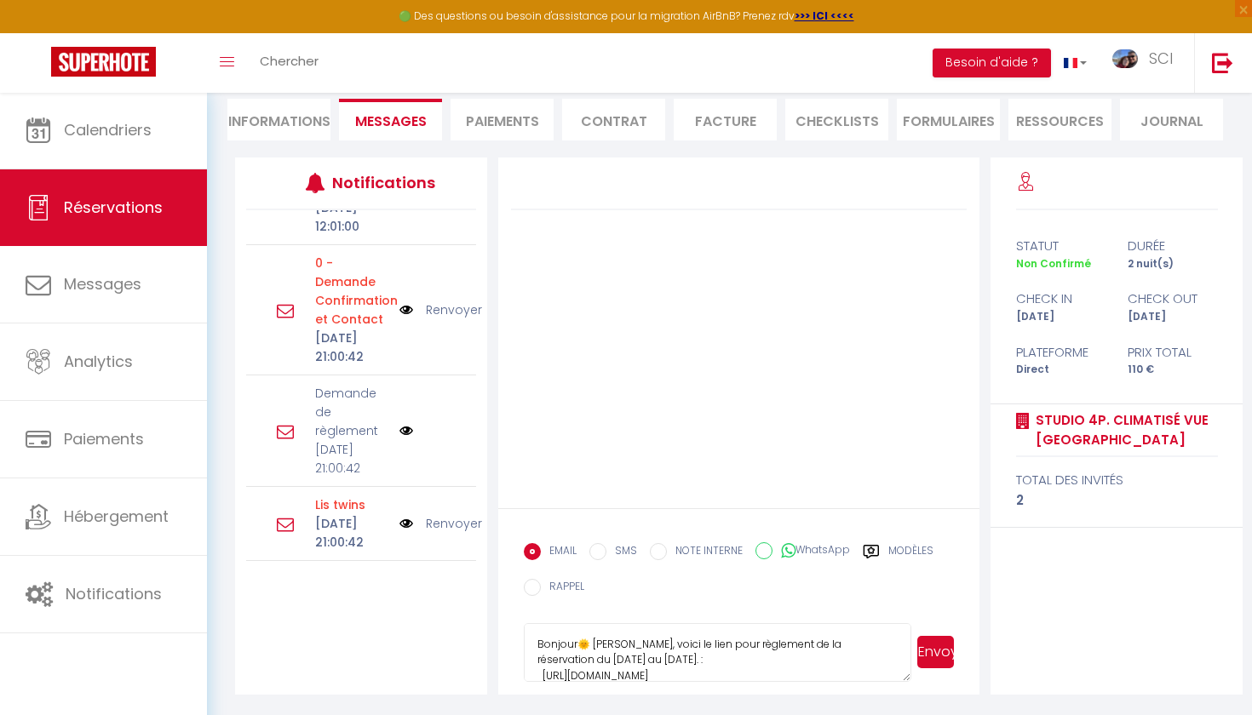
click at [946, 662] on button "Envoyer" at bounding box center [935, 652] width 37 height 32
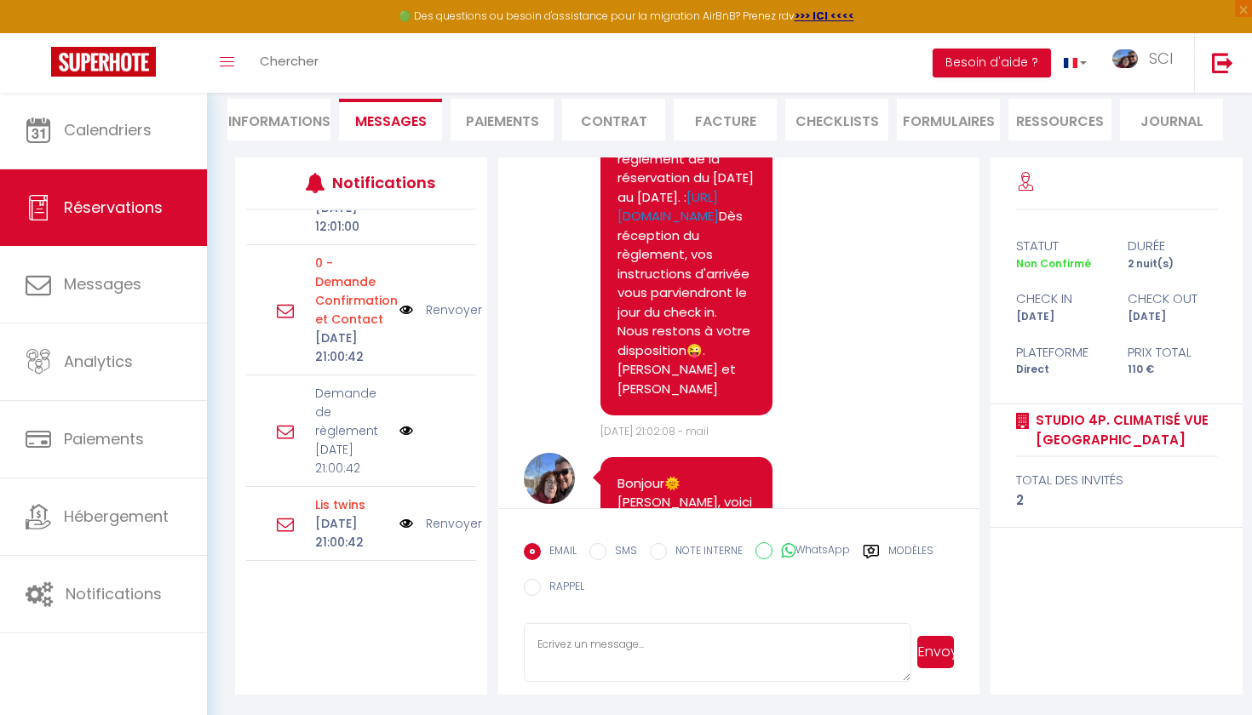
scroll to position [625, 0]
